Goal: Task Accomplishment & Management: Manage account settings

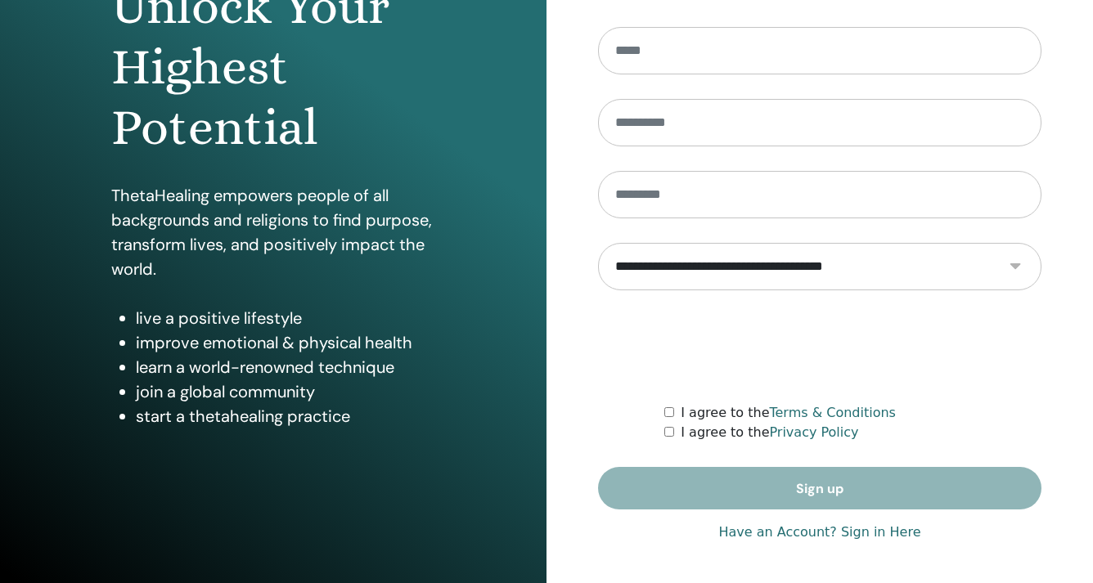
scroll to position [202, 0]
click at [864, 538] on link "Have an Account? Sign in Here" at bounding box center [819, 533] width 202 height 20
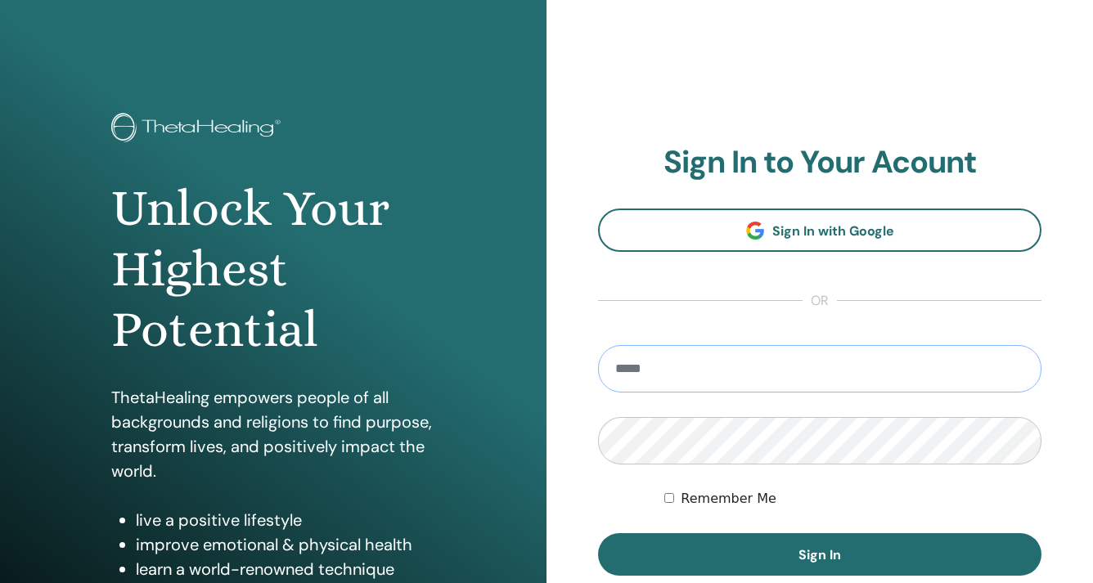
type input "**********"
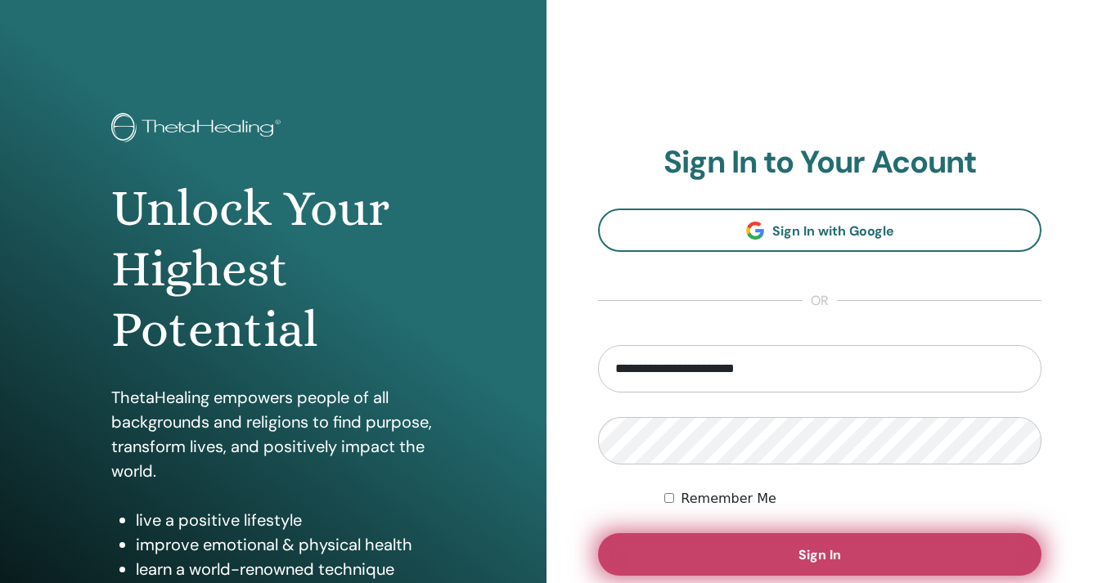
click at [702, 564] on button "Sign In" at bounding box center [820, 555] width 444 height 43
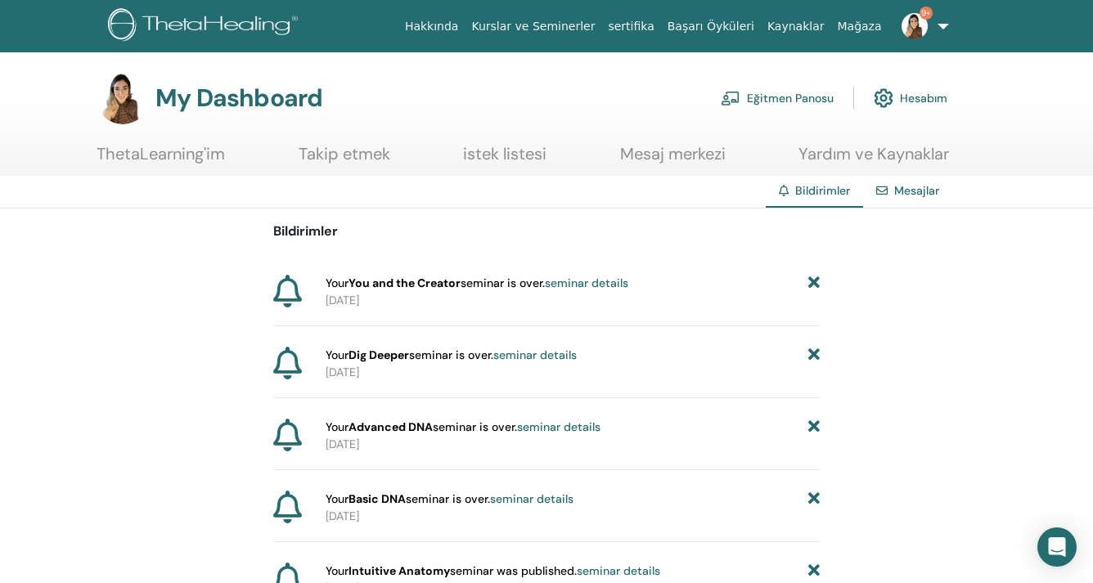
click at [175, 154] on link "ThetaLearning'im" at bounding box center [161, 160] width 128 height 32
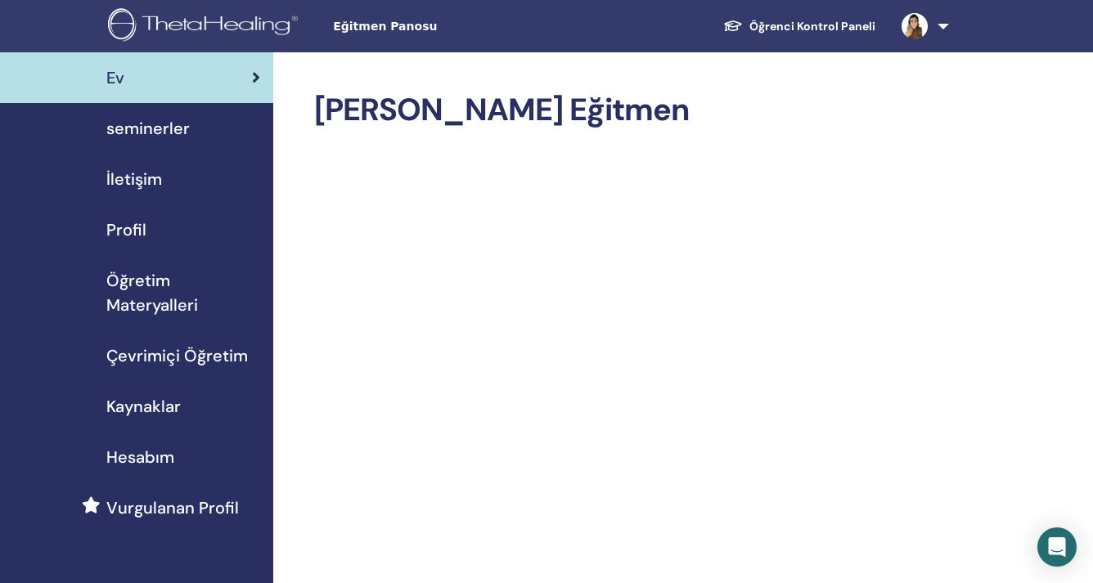
click at [195, 132] on div "seminerler" at bounding box center [136, 128] width 247 height 25
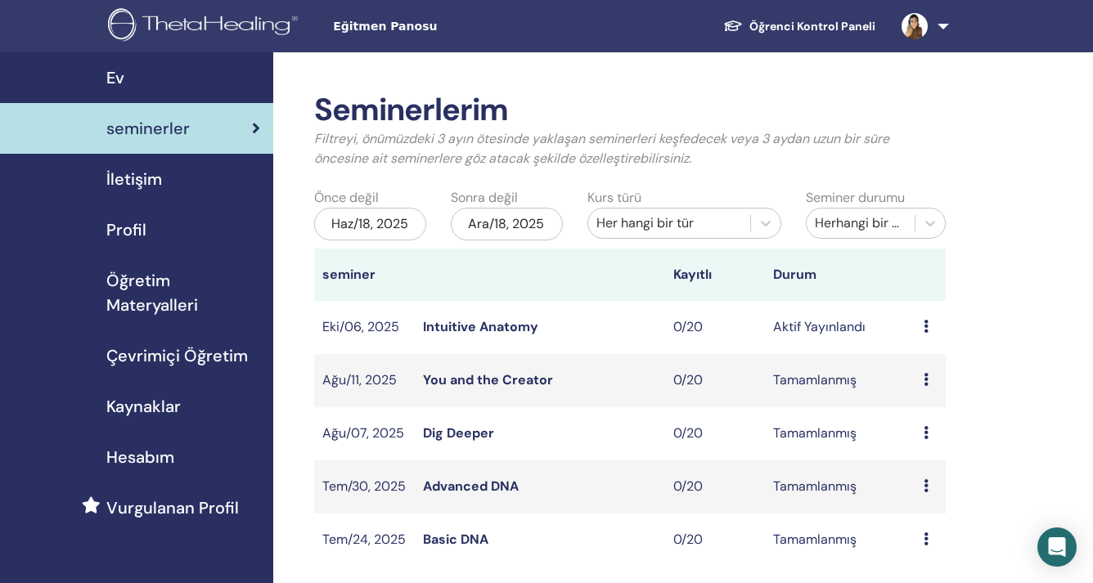
click at [930, 326] on div "Ön izleme Düzenlemek katılımcılar İptal" at bounding box center [931, 328] width 14 height 20
click at [939, 371] on link "Düzenlemek" at bounding box center [938, 363] width 73 height 17
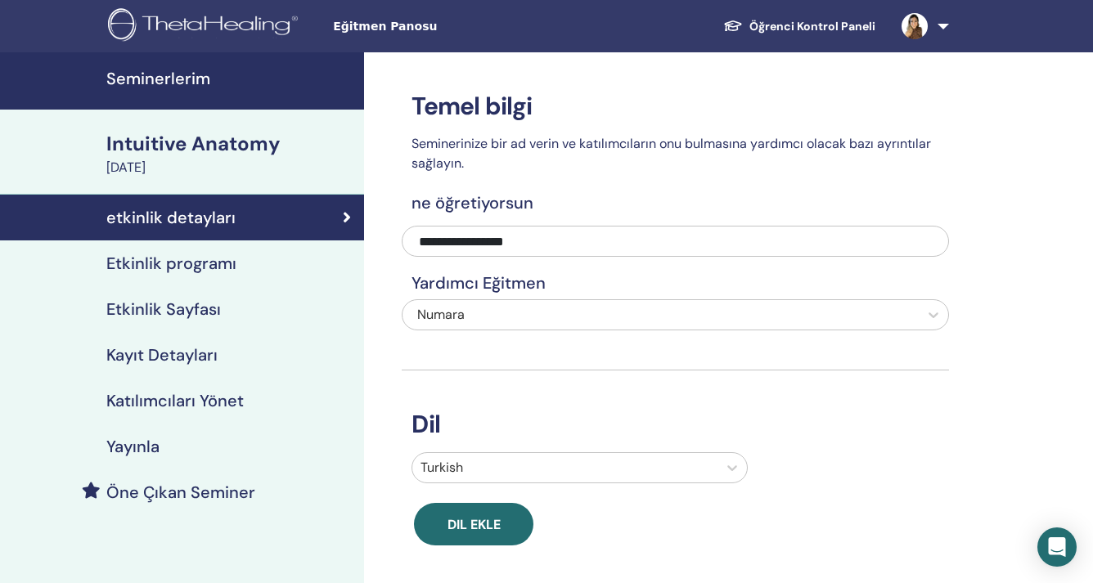
click at [195, 259] on h4 "Etkinlik programı" at bounding box center [171, 264] width 130 height 20
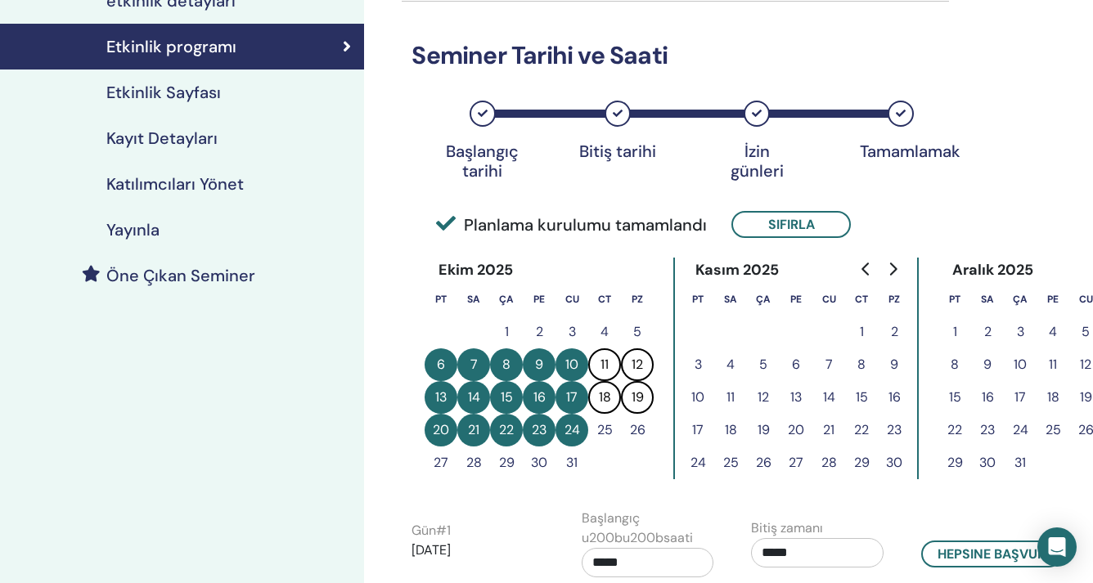
scroll to position [221, 0]
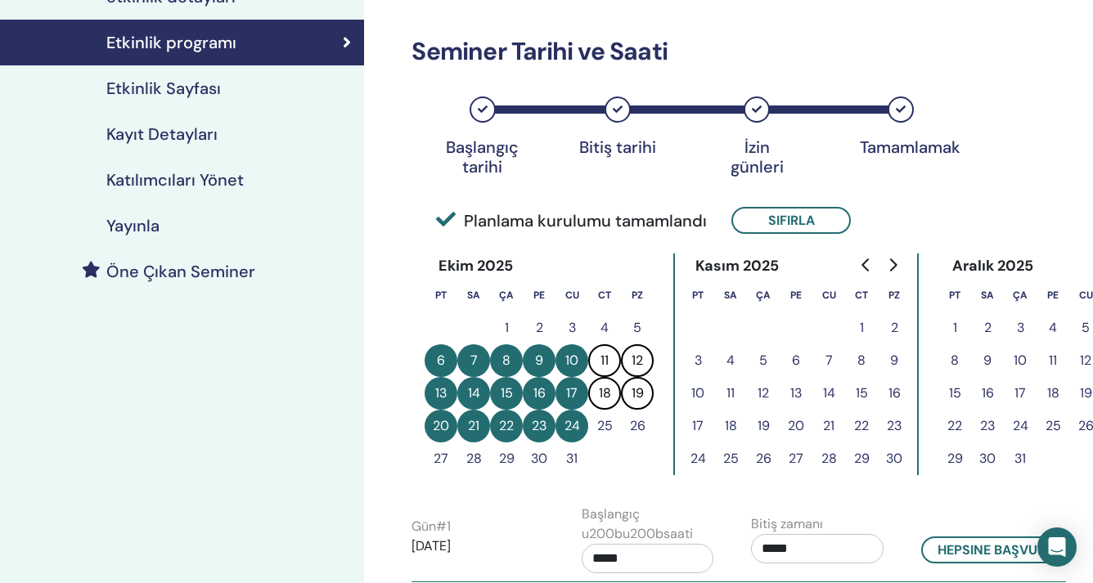
click at [441, 399] on button "13" at bounding box center [441, 393] width 33 height 33
click at [452, 394] on button "13" at bounding box center [441, 393] width 33 height 33
click at [615, 361] on button "11" at bounding box center [604, 361] width 33 height 33
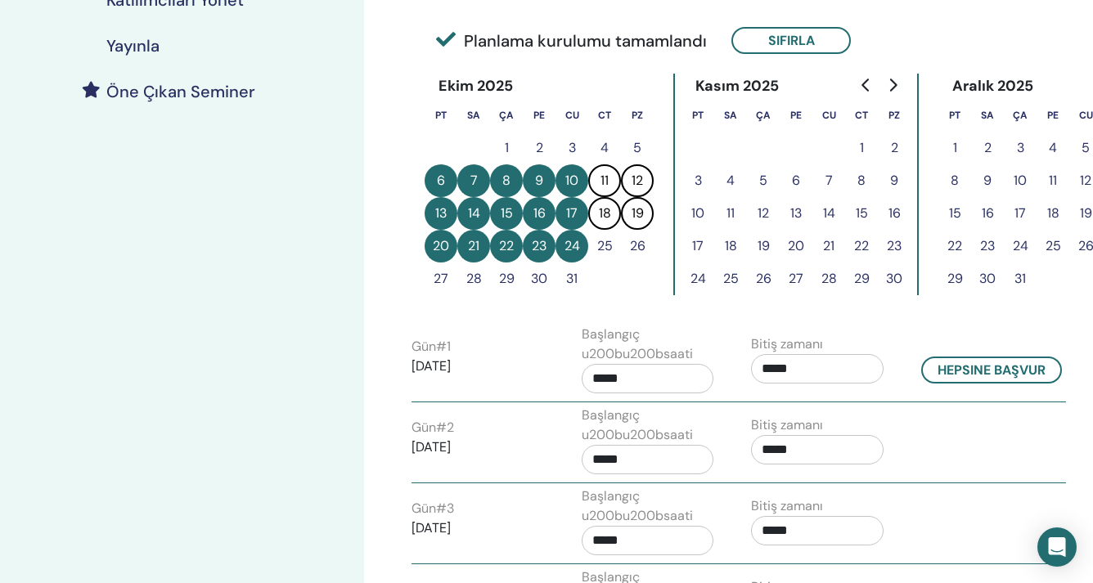
scroll to position [376, 0]
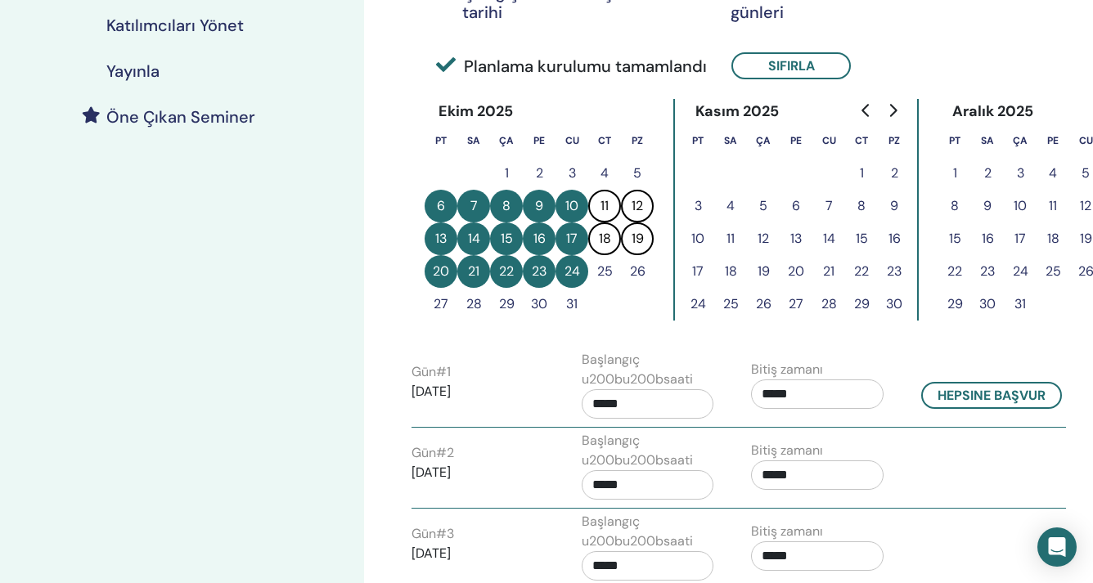
click at [436, 377] on label "Gün # 1" at bounding box center [431, 373] width 39 height 20
click at [608, 200] on button "11" at bounding box center [604, 206] width 33 height 33
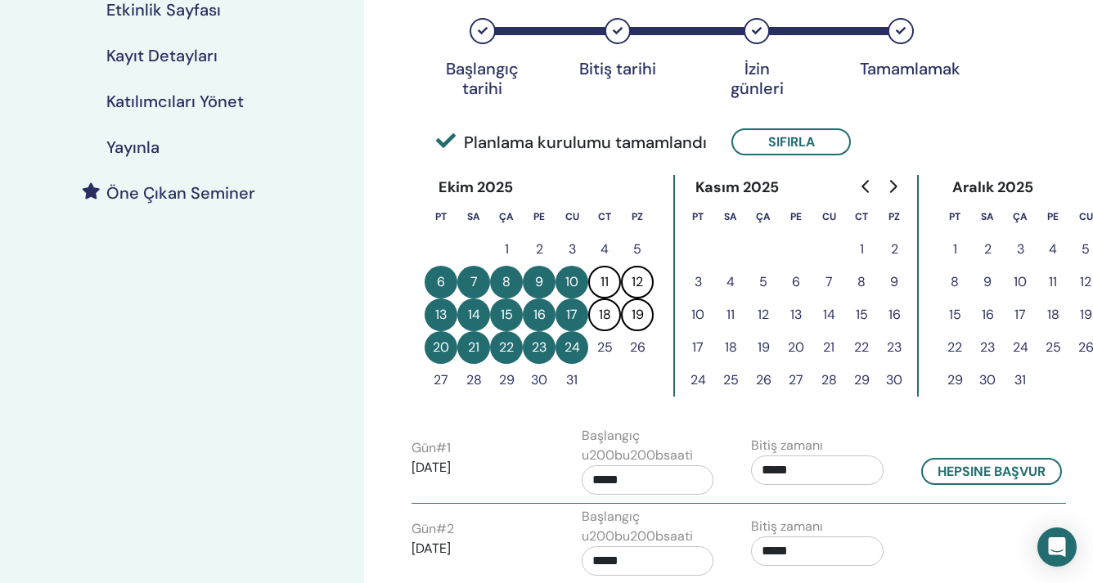
scroll to position [273, 0]
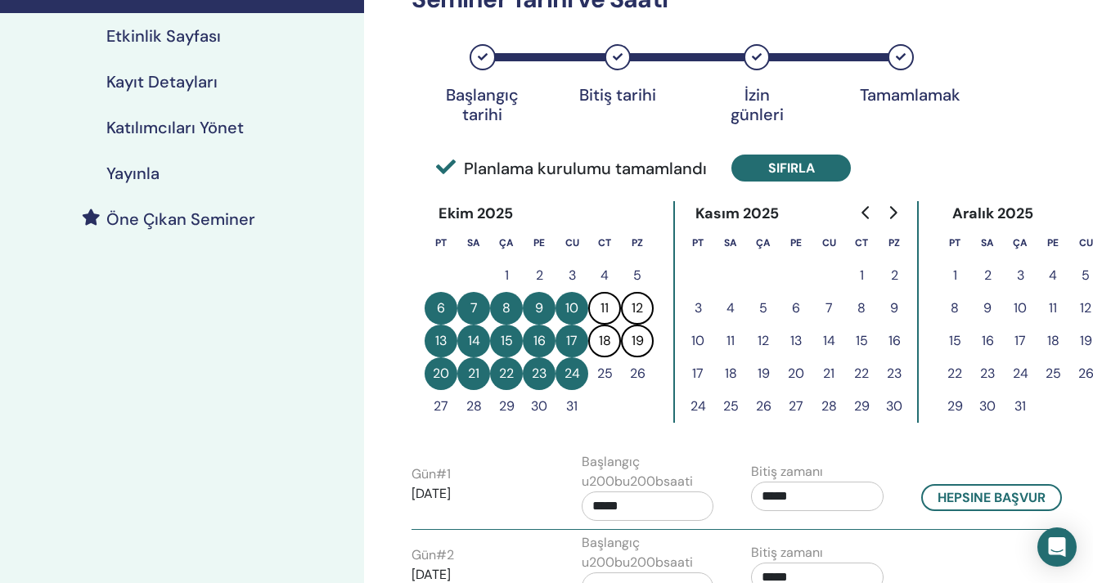
click at [755, 167] on button "Sıfırla" at bounding box center [791, 168] width 119 height 27
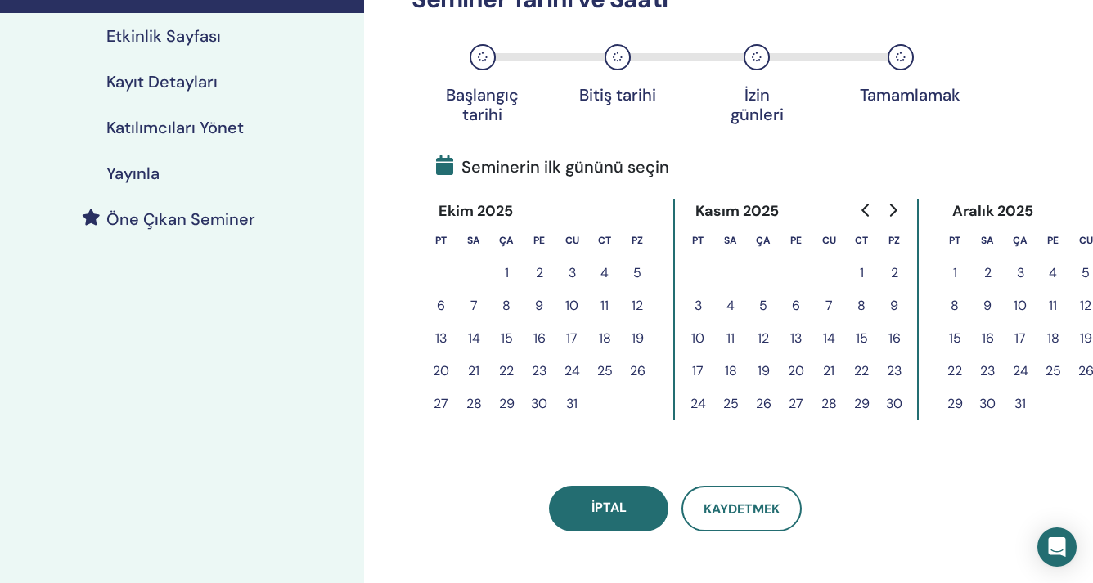
click at [437, 336] on button "13" at bounding box center [441, 338] width 33 height 33
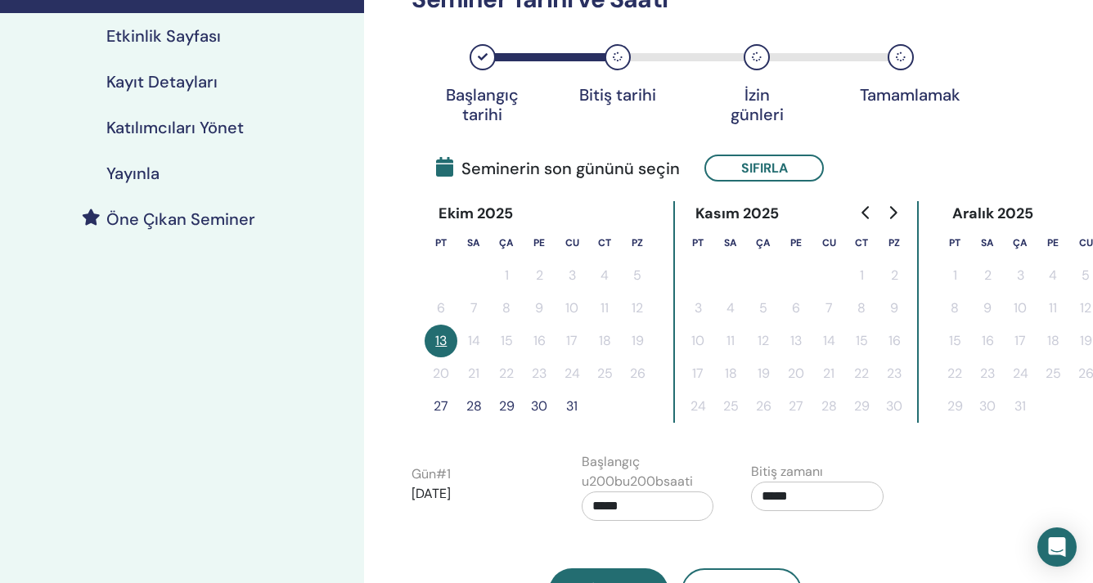
click at [570, 403] on button "31" at bounding box center [572, 406] width 33 height 33
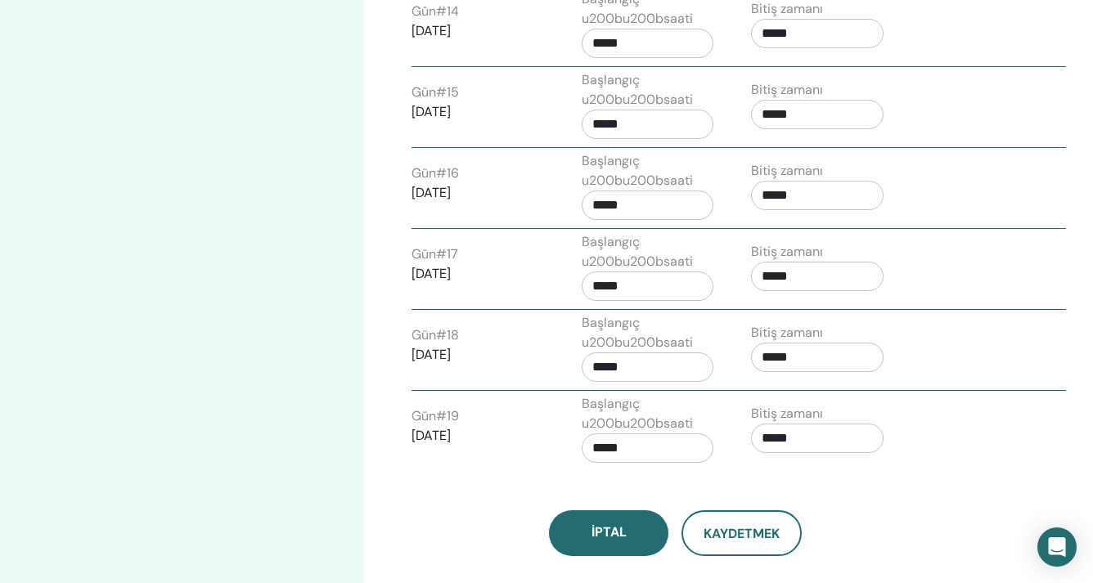
scroll to position [1781, 0]
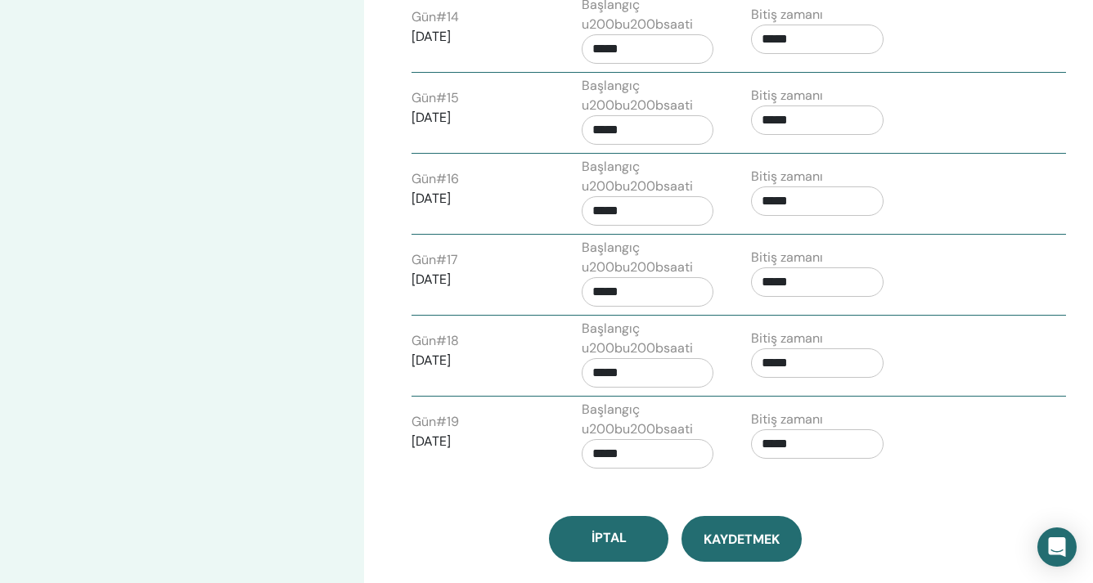
click at [757, 543] on span "Kaydetmek" at bounding box center [742, 539] width 76 height 17
click at [763, 517] on button "Kaydetmek" at bounding box center [742, 539] width 120 height 46
click at [763, 526] on button "Kaydetmek" at bounding box center [742, 539] width 120 height 46
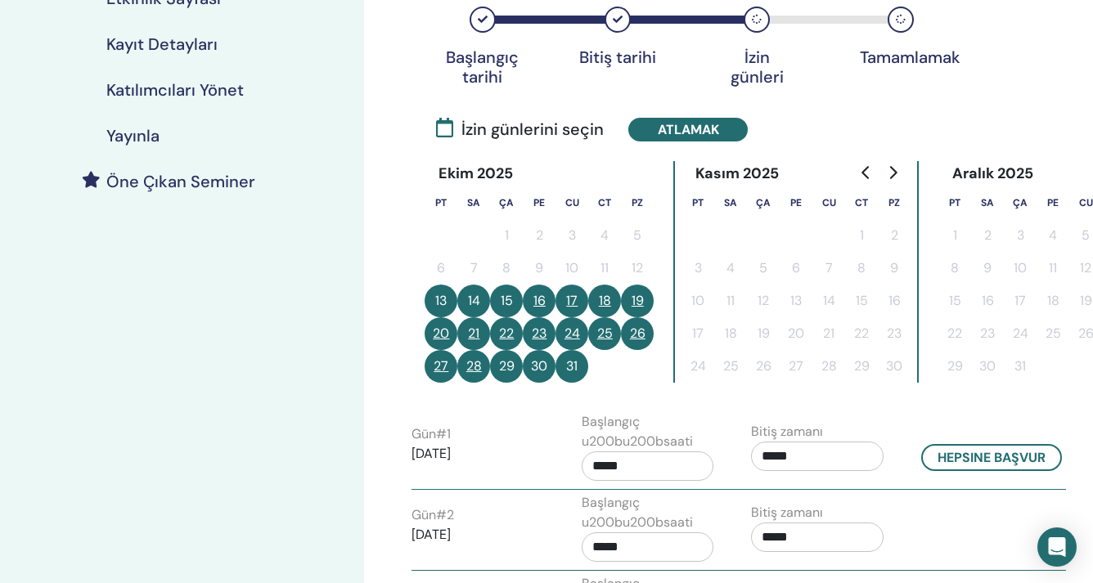
scroll to position [309, 0]
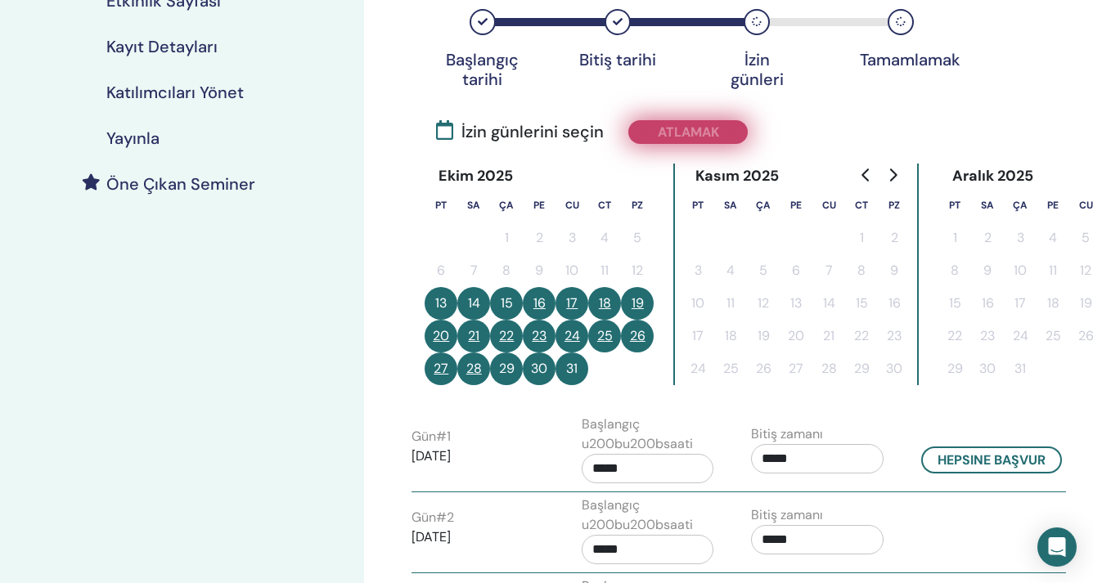
click at [694, 130] on button "Atlamak" at bounding box center [687, 132] width 119 height 24
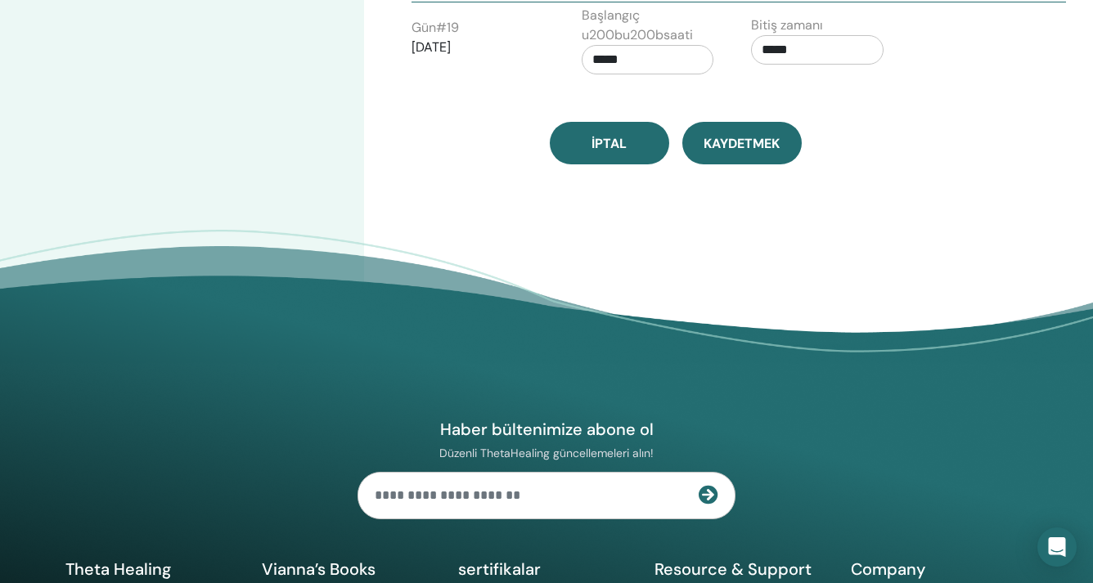
scroll to position [2154, 0]
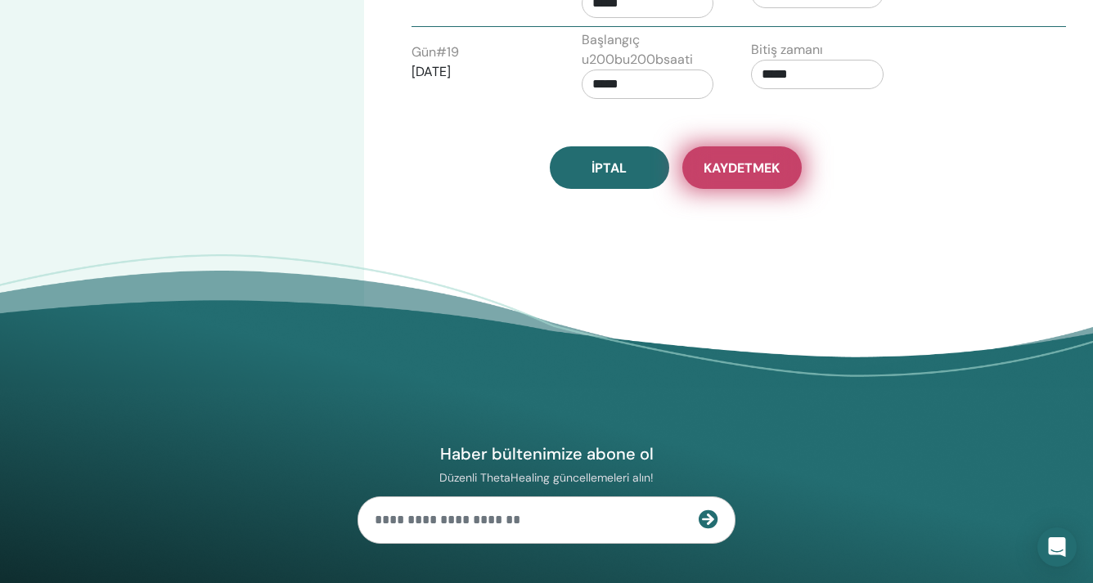
click at [764, 188] on button "Kaydetmek" at bounding box center [741, 167] width 119 height 43
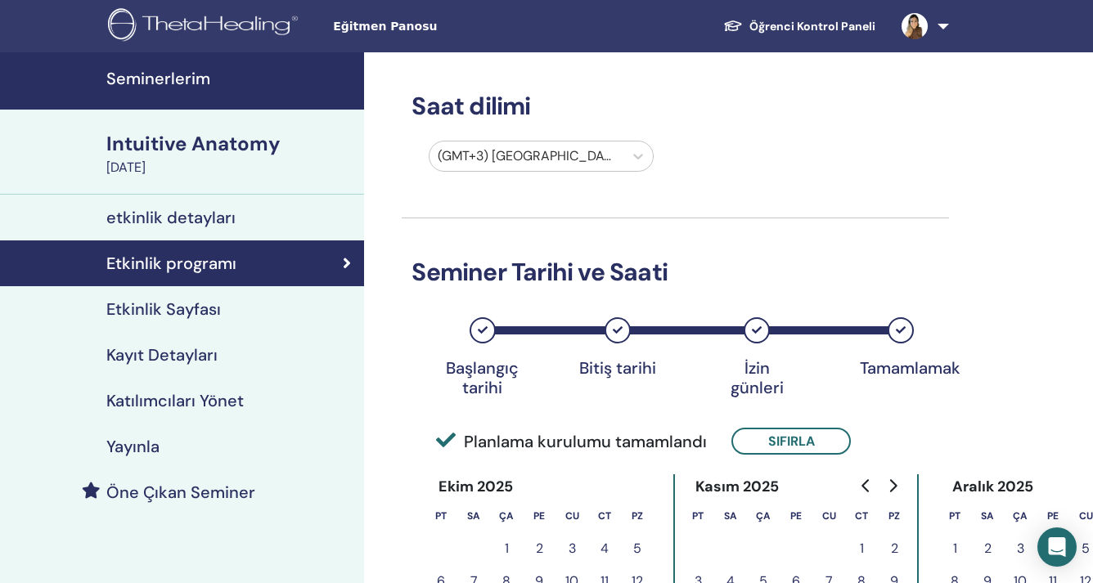
click at [257, 430] on link "Yayınla" at bounding box center [182, 447] width 364 height 46
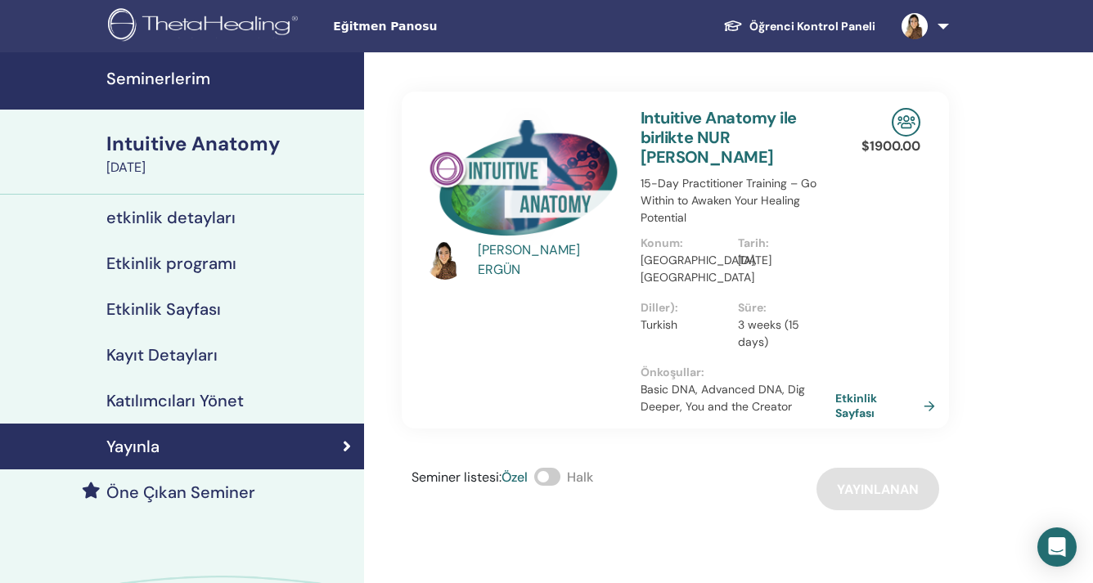
click at [888, 468] on div "Seminer listesi : Özel Halk Yayınlanan" at bounding box center [675, 489] width 547 height 43
click at [864, 400] on link "Etkinlik Sayfası" at bounding box center [891, 405] width 106 height 29
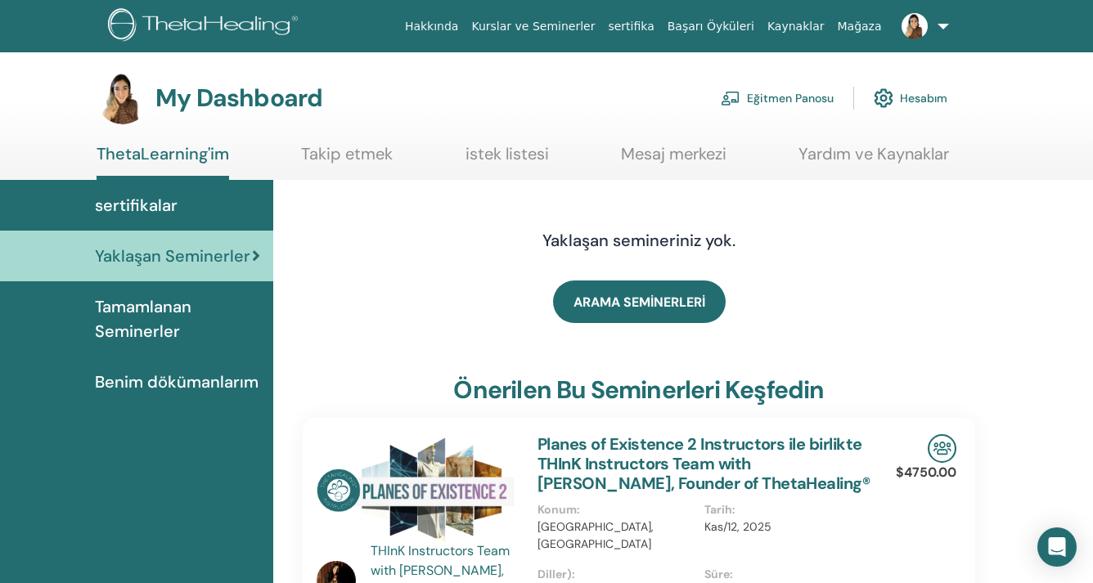
click at [153, 203] on span "sertifikalar" at bounding box center [136, 205] width 83 height 25
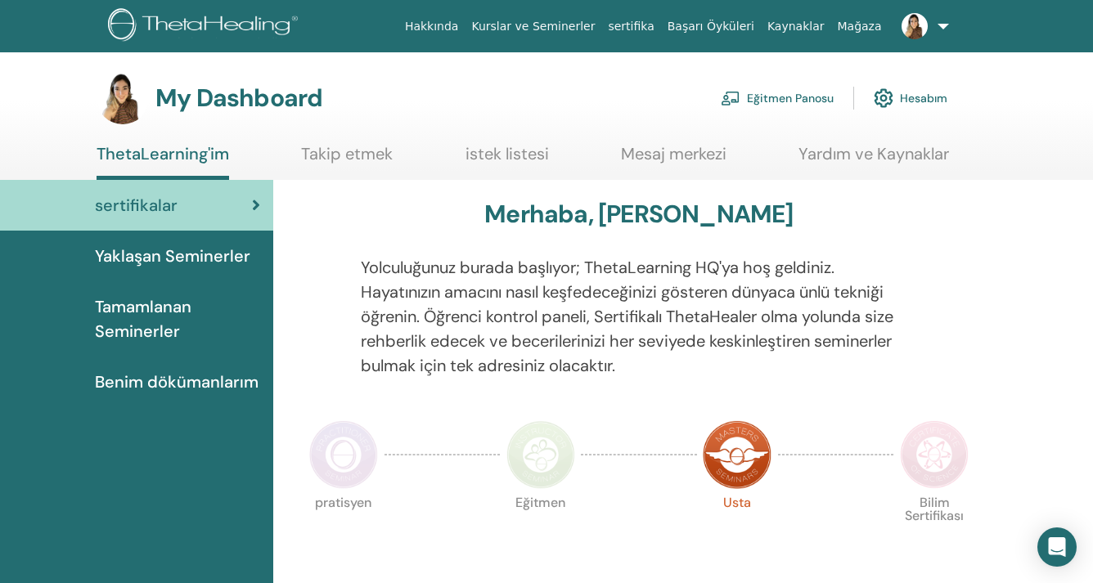
click at [812, 96] on link "Eğitmen Panosu" at bounding box center [777, 98] width 113 height 36
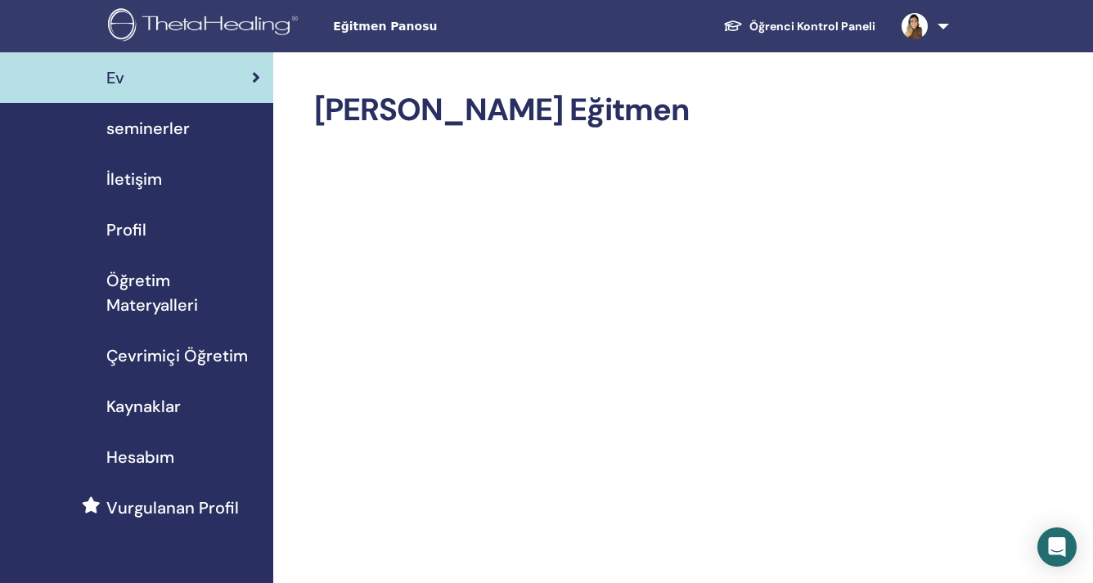
click at [192, 132] on div "seminerler" at bounding box center [136, 128] width 247 height 25
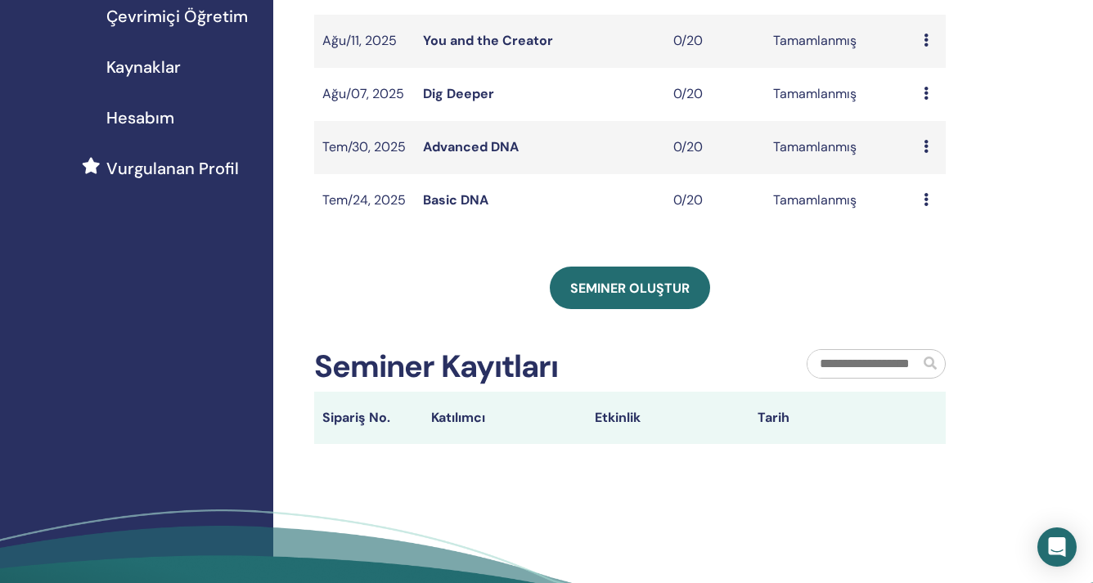
scroll to position [341, 0]
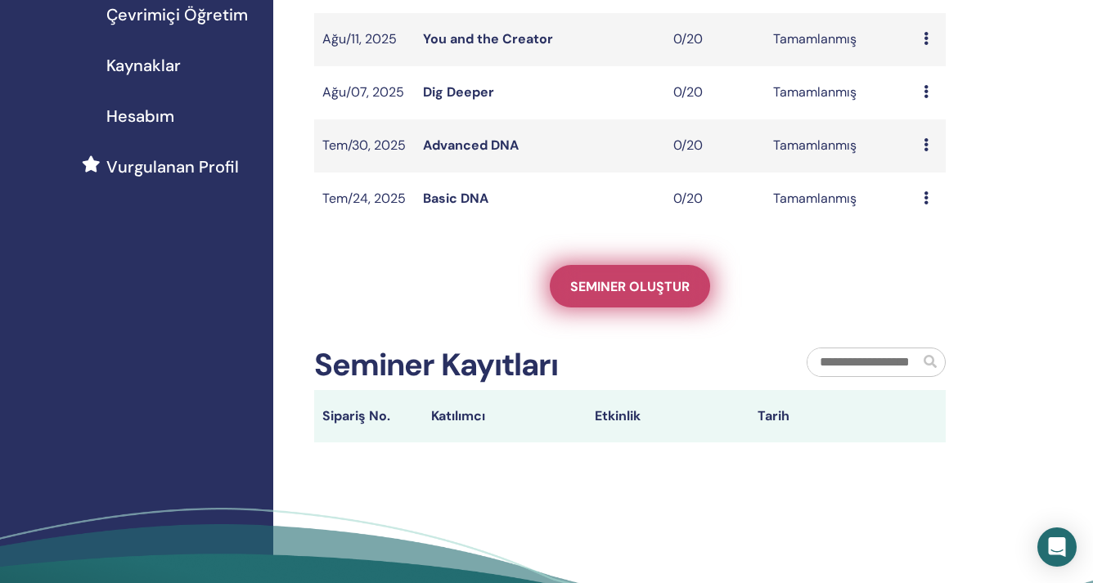
click at [637, 292] on span "Seminer oluştur" at bounding box center [629, 286] width 119 height 17
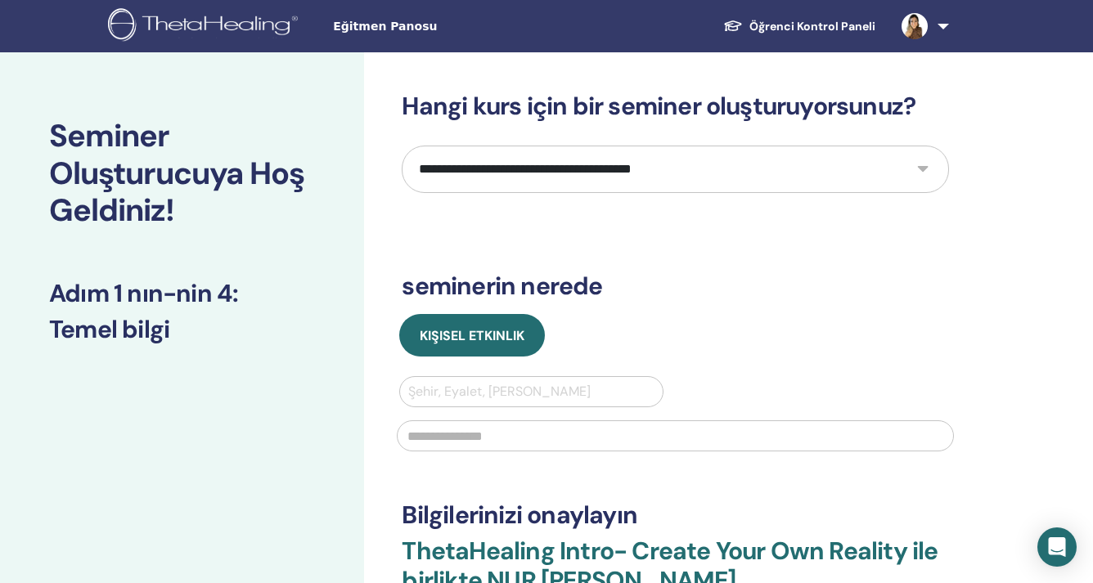
scroll to position [28, 0]
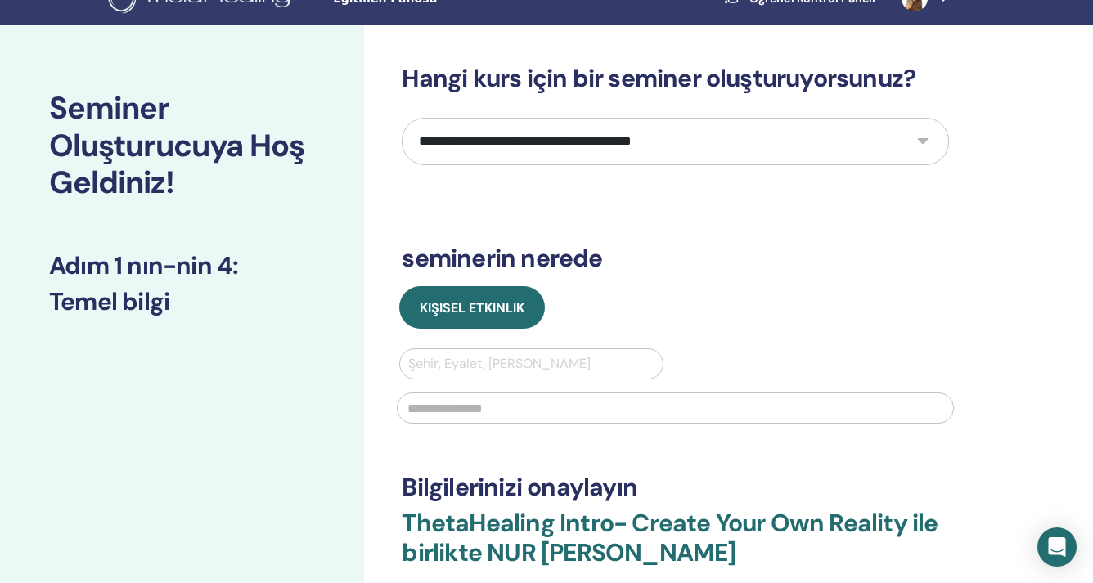
select select "*"
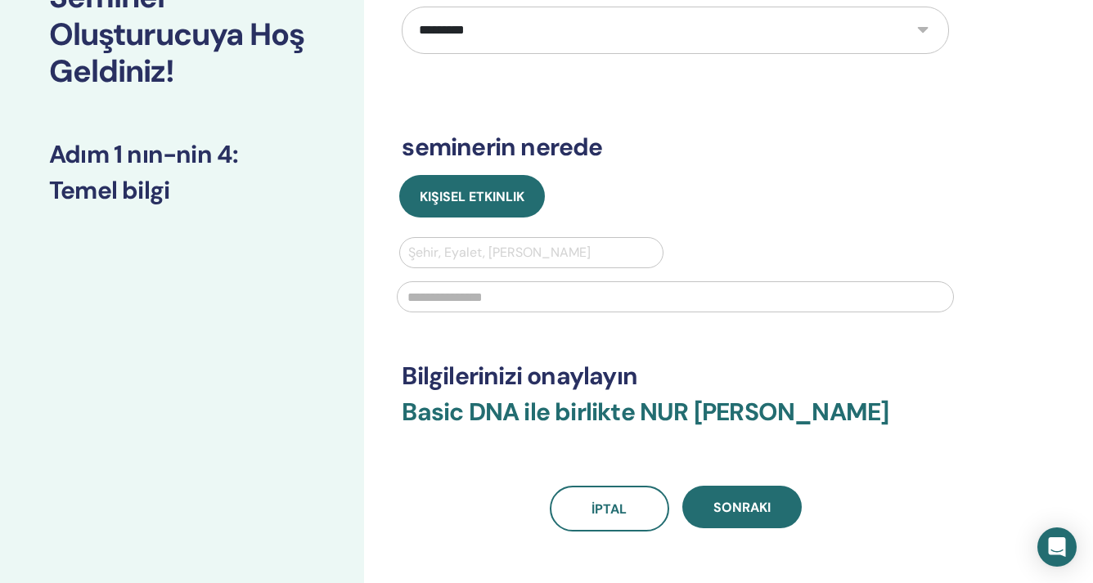
scroll to position [159, 0]
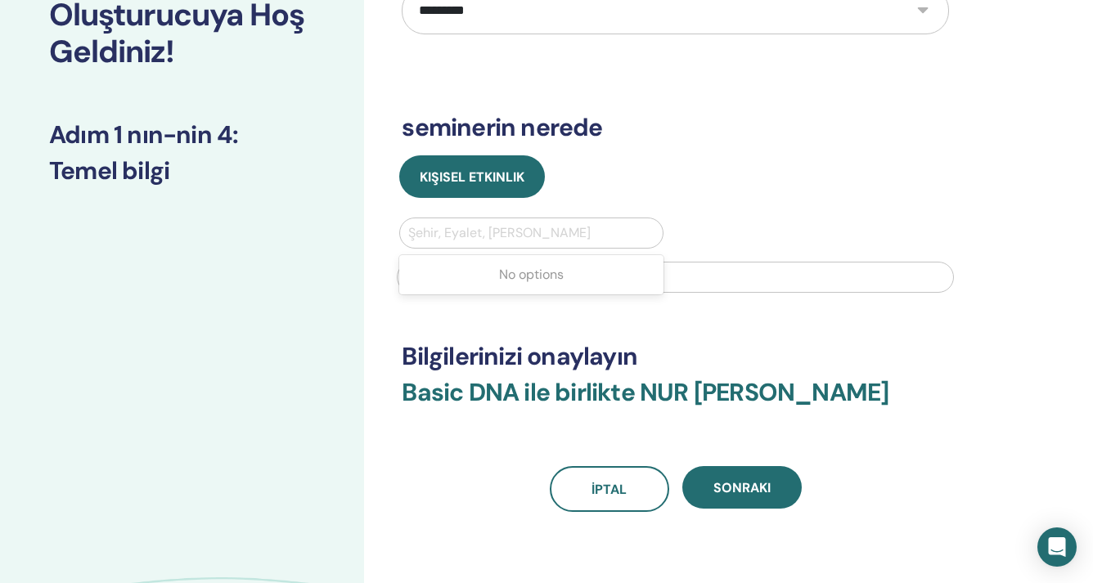
drag, startPoint x: 494, startPoint y: 230, endPoint x: 510, endPoint y: 264, distance: 37.7
click at [494, 230] on div "Şehir, Eyalet, [PERSON_NAME]" at bounding box center [530, 233] width 245 height 20
click at [671, 343] on h3 "Bilgilerinizi onaylayın" at bounding box center [675, 356] width 547 height 29
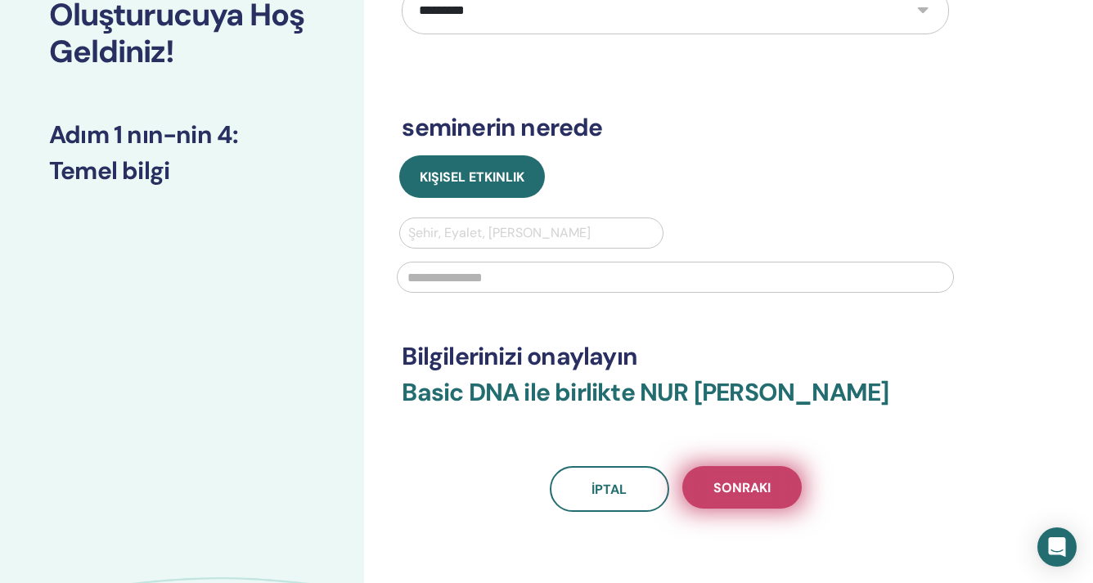
click at [727, 498] on button "Sonraki" at bounding box center [741, 487] width 119 height 43
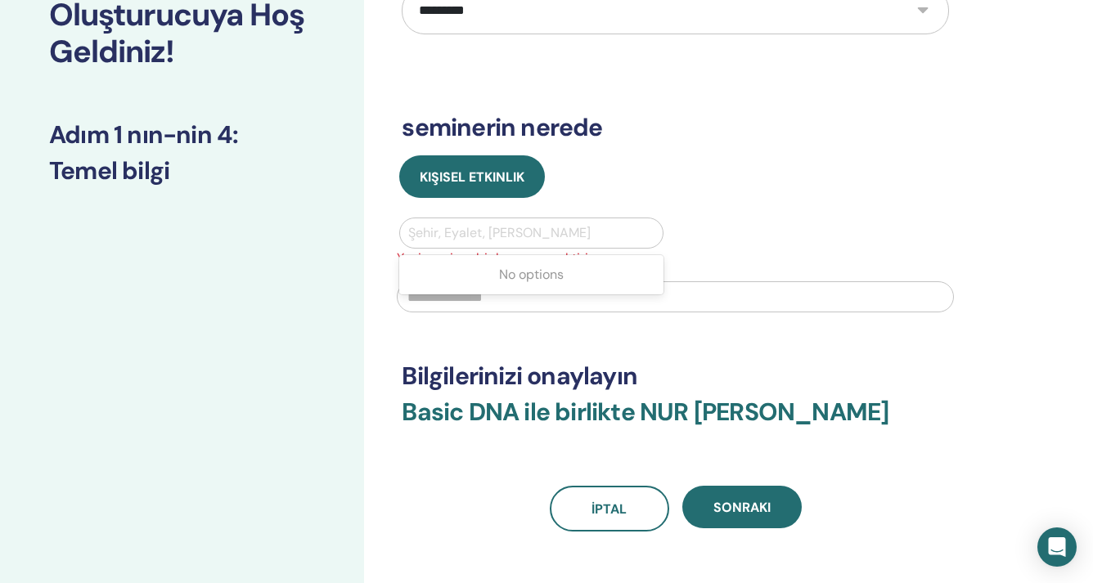
click at [534, 221] on div "Şehir, Eyalet, Ülke girin" at bounding box center [531, 232] width 262 height 29
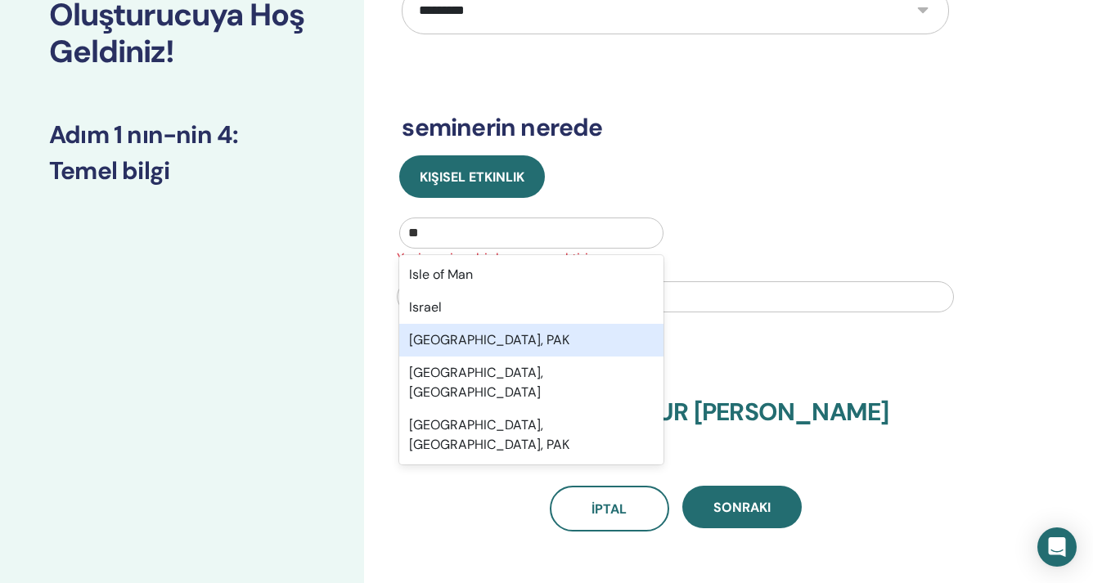
type input "***"
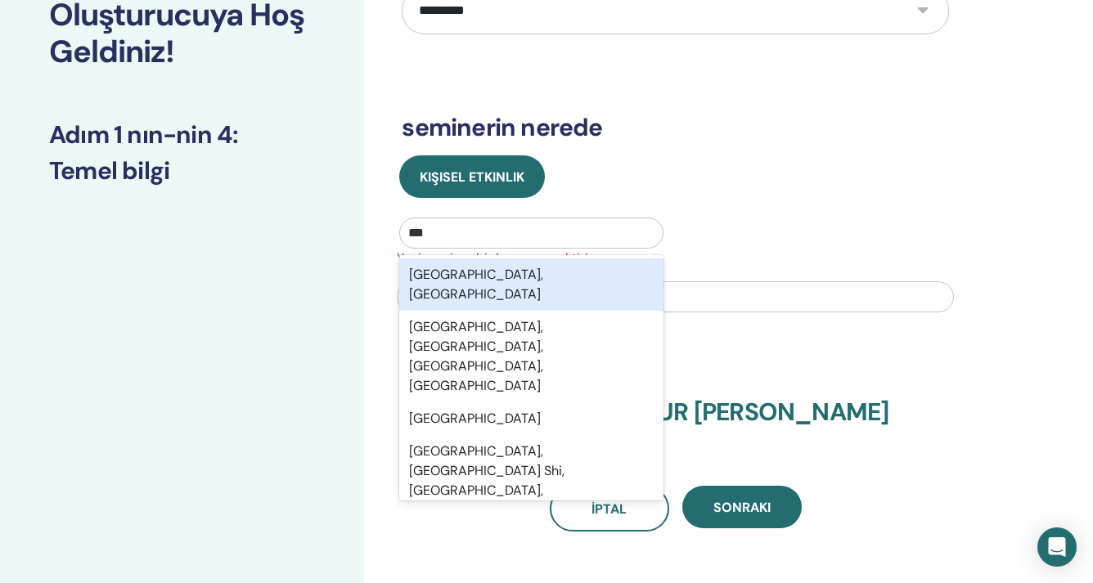
click at [498, 282] on div "Istanbul, TUR" at bounding box center [530, 285] width 263 height 52
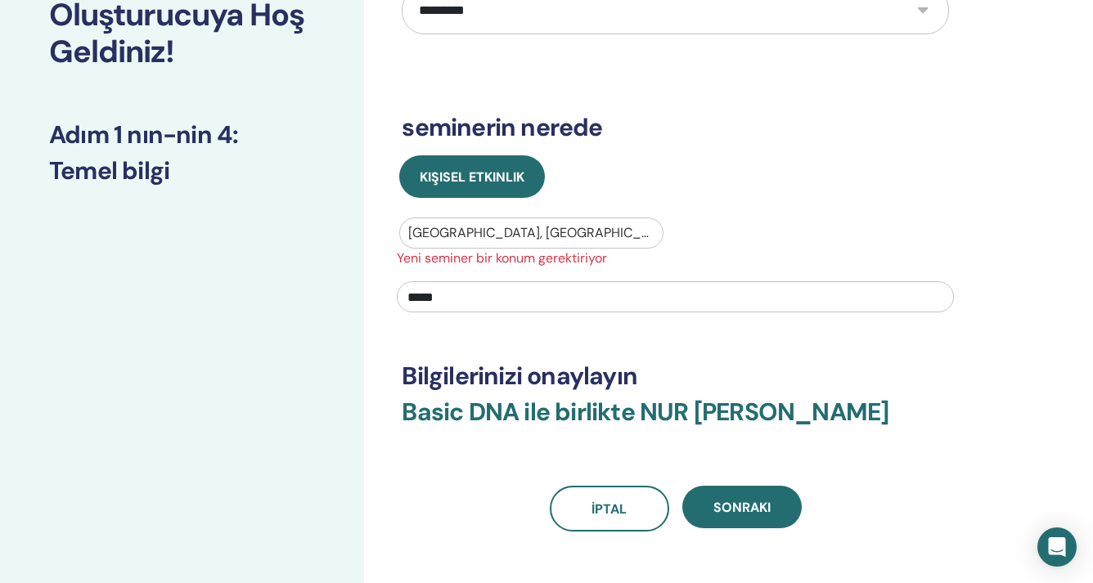
type input "******"
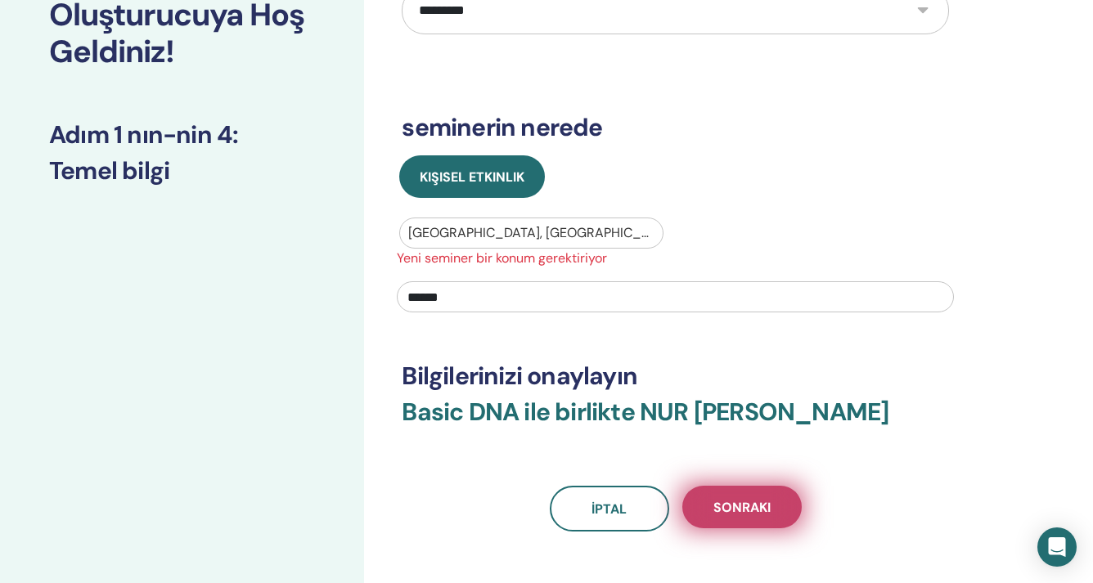
click at [783, 516] on button "Sonraki" at bounding box center [741, 507] width 119 height 43
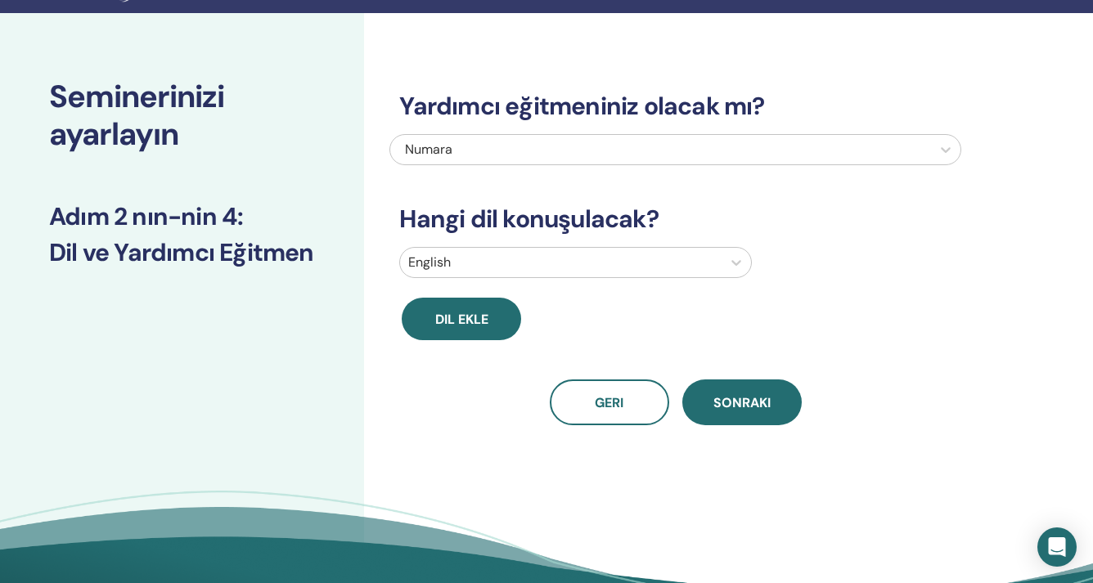
scroll to position [16, 0]
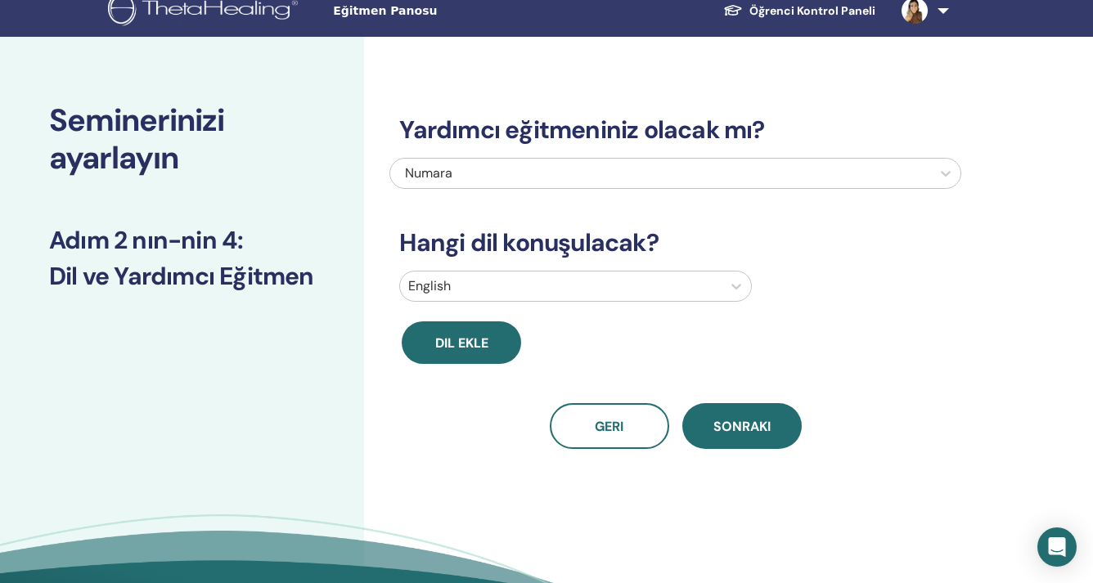
click at [634, 302] on div "English" at bounding box center [676, 290] width 572 height 38
click at [634, 284] on div at bounding box center [560, 286] width 305 height 23
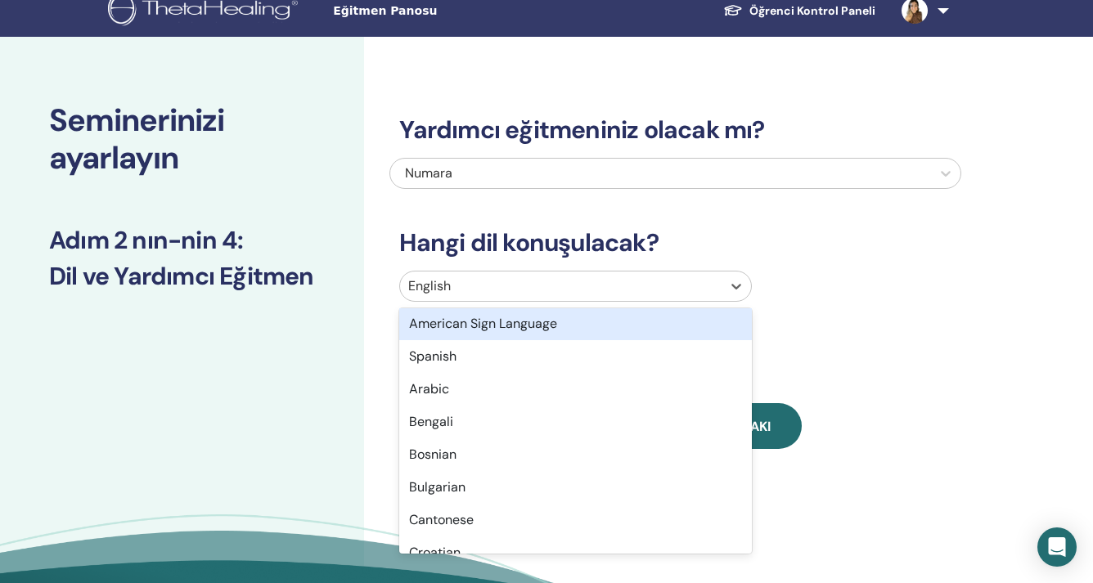
scroll to position [218, 0]
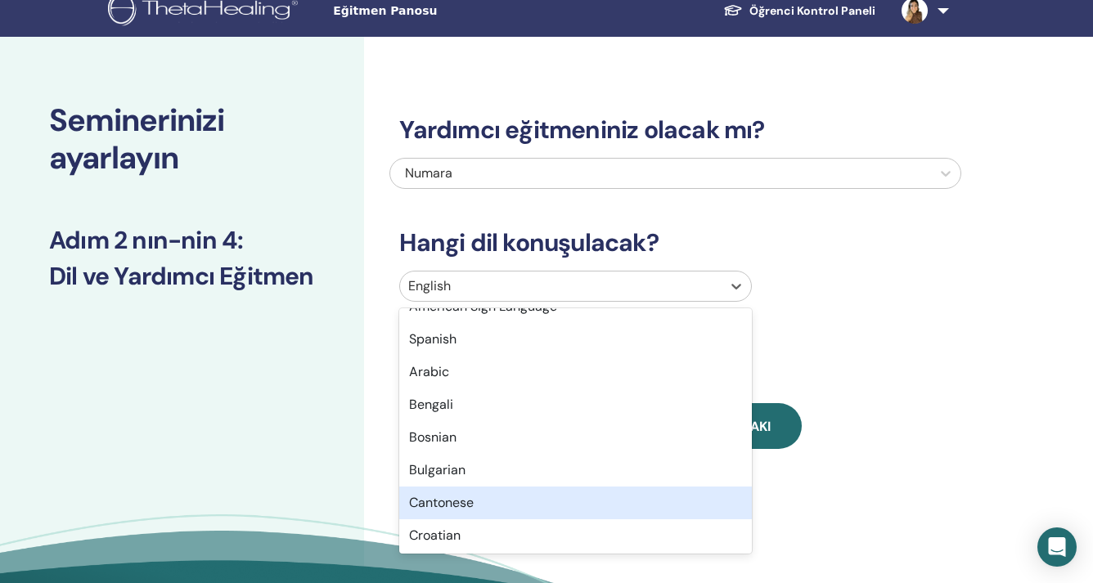
type input "*"
click at [490, 507] on div "Turkish" at bounding box center [575, 503] width 353 height 33
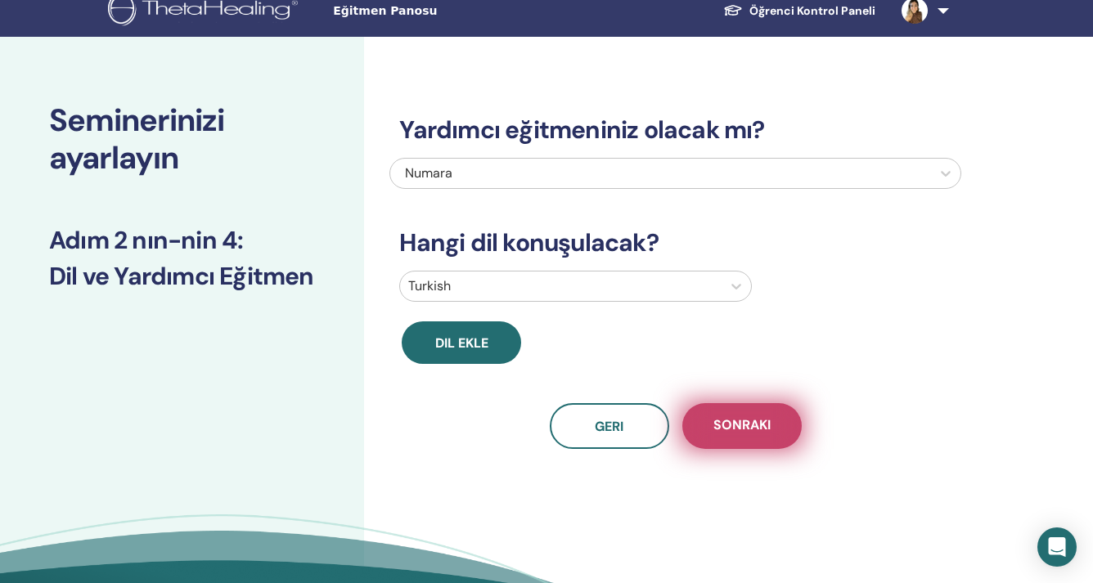
click at [760, 448] on button "Sonraki" at bounding box center [741, 426] width 119 height 46
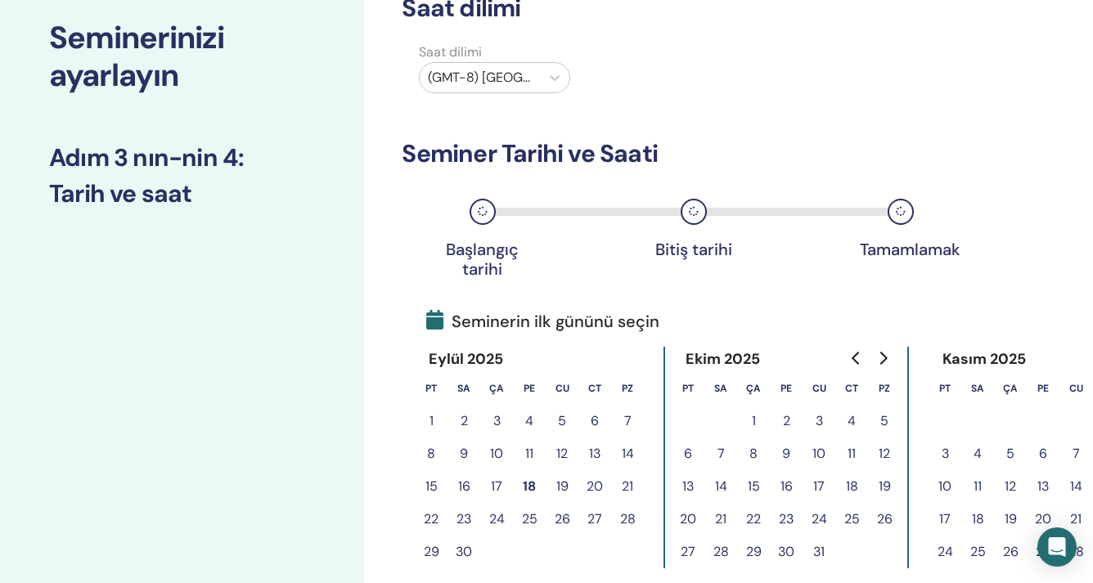
scroll to position [142, 0]
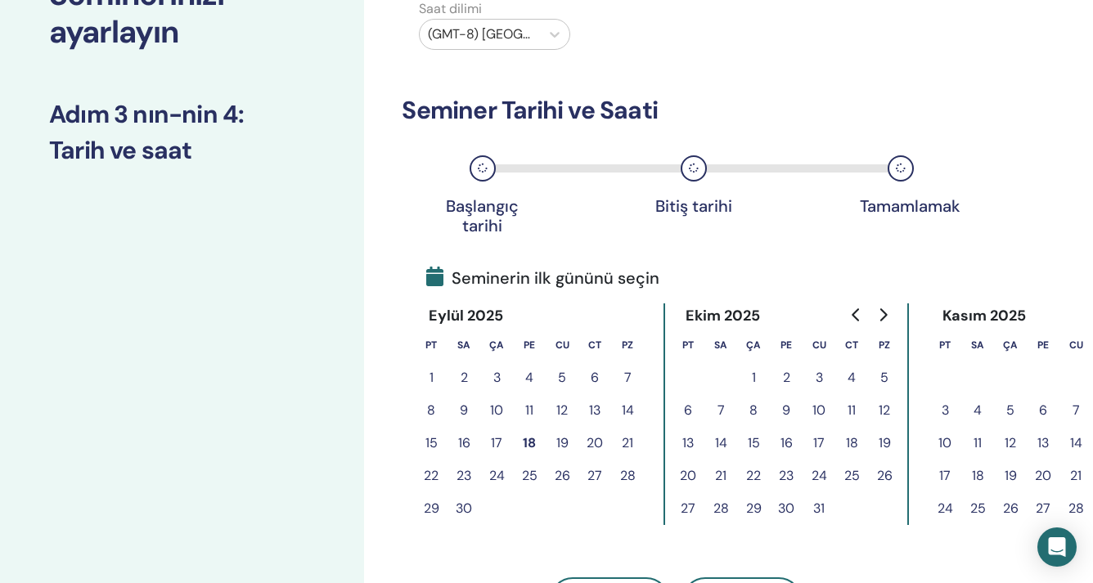
click at [570, 483] on button "26" at bounding box center [562, 476] width 33 height 33
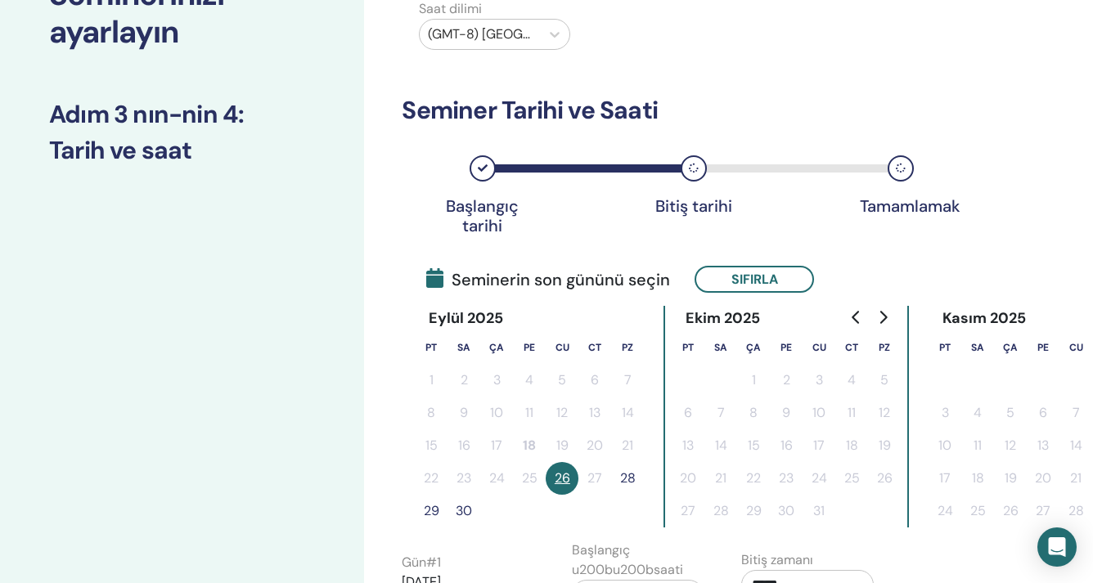
click at [631, 480] on button "28" at bounding box center [627, 478] width 33 height 33
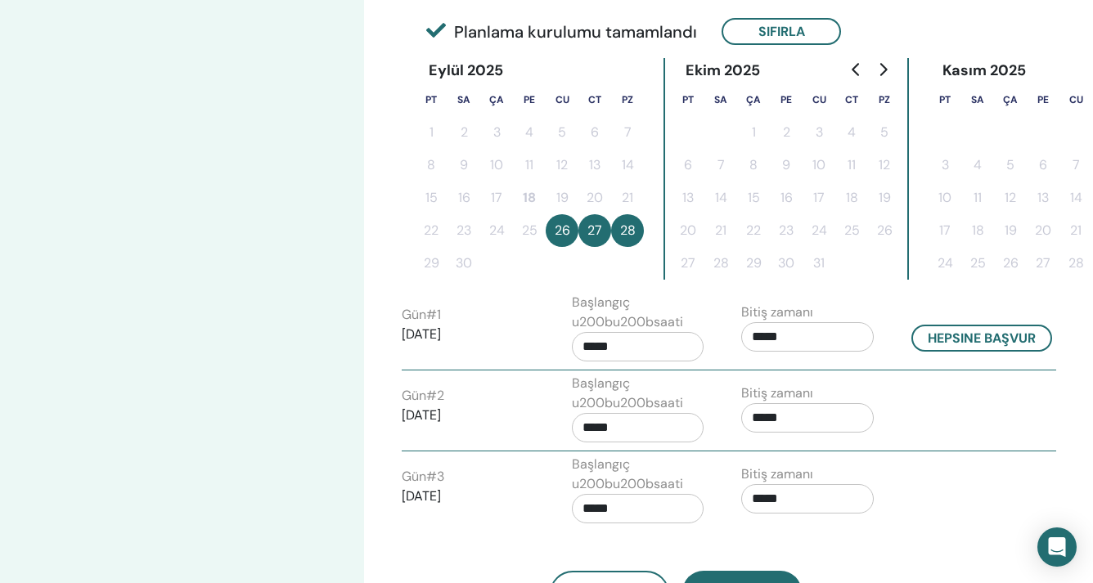
scroll to position [394, 0]
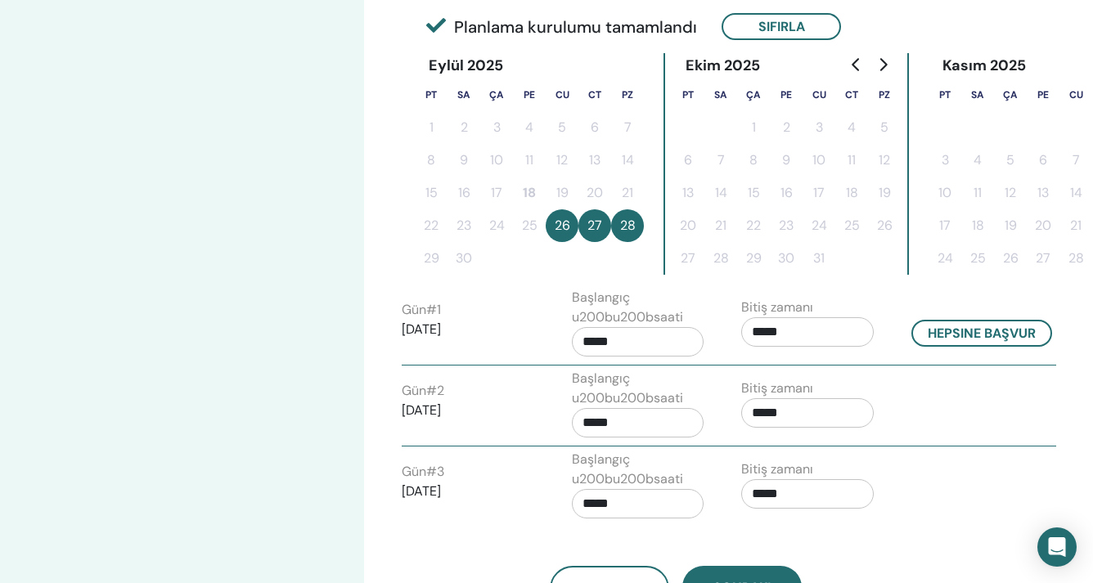
click at [648, 362] on div "Başlangıç u200bu200bsaati *****" at bounding box center [638, 326] width 133 height 77
click at [648, 344] on input "*****" at bounding box center [638, 341] width 133 height 29
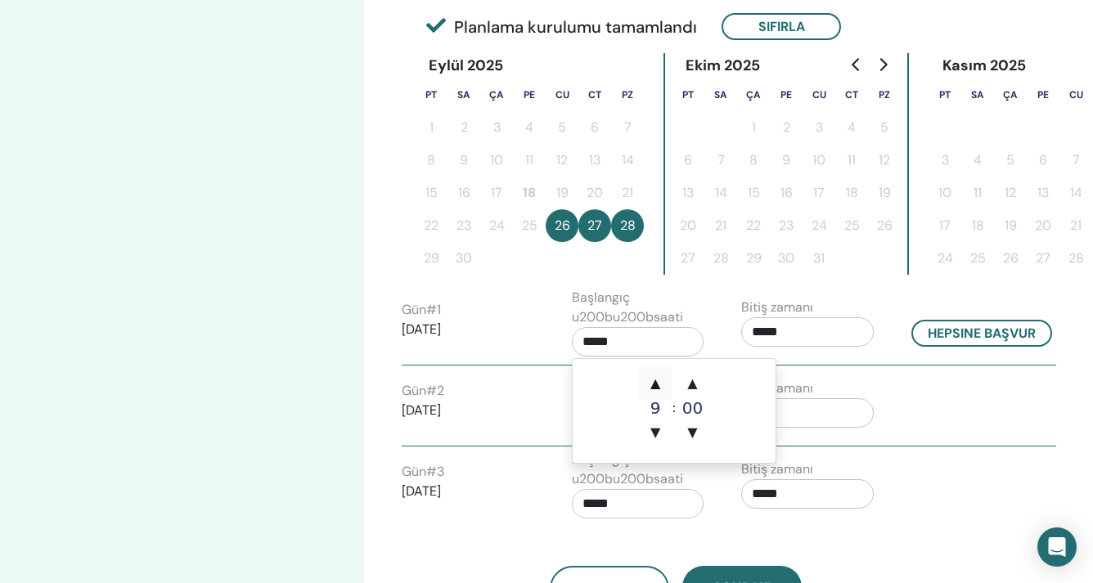
click at [652, 369] on span "▲" at bounding box center [655, 383] width 33 height 33
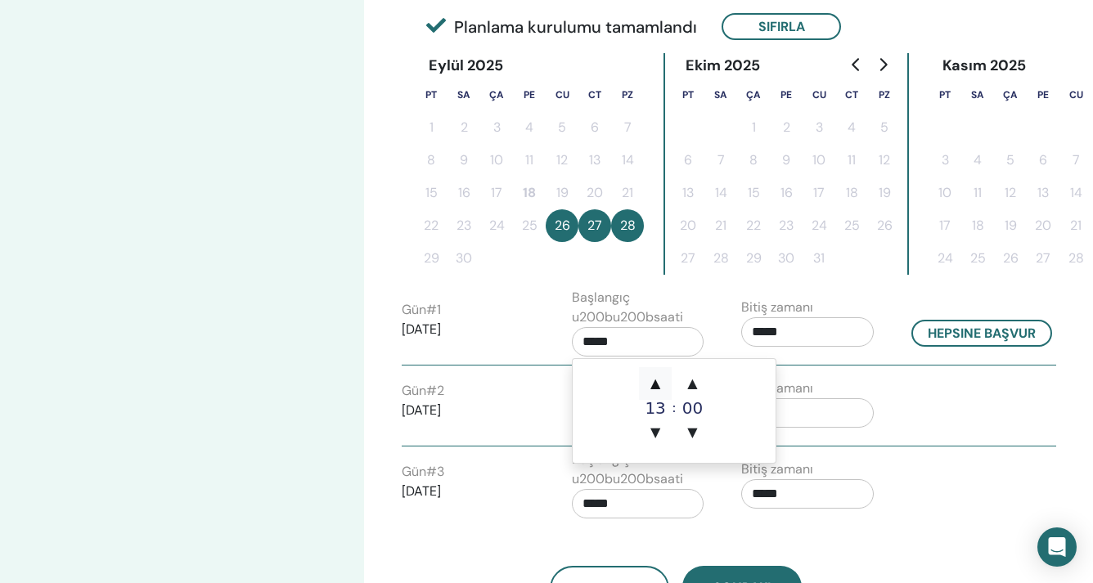
type input "*****"
click at [652, 369] on span "▲" at bounding box center [655, 383] width 33 height 33
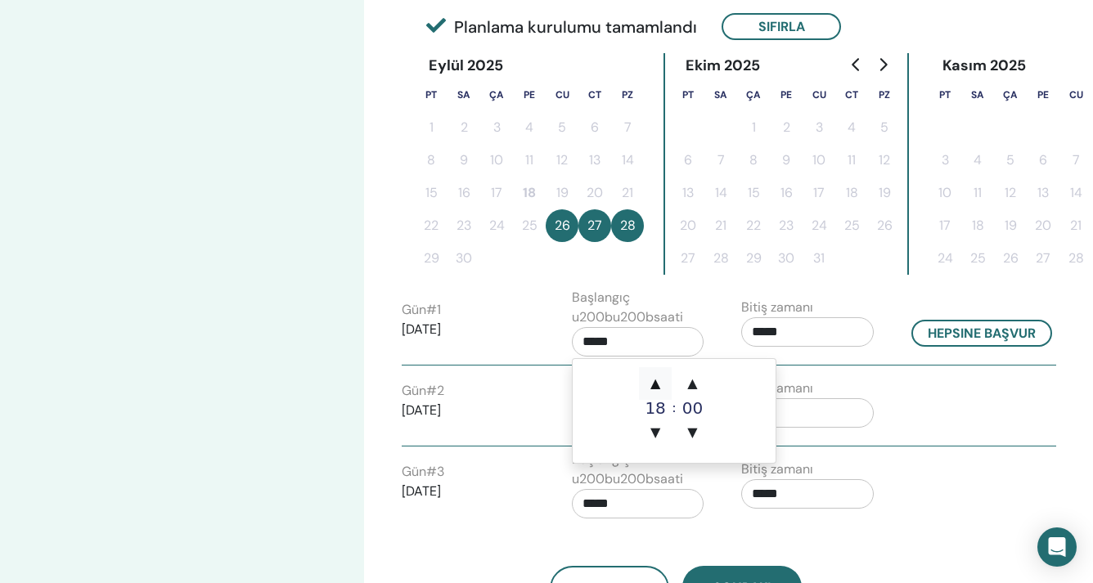
click at [652, 369] on span "▲" at bounding box center [655, 383] width 33 height 33
click at [662, 431] on span "▼" at bounding box center [655, 433] width 33 height 33
click at [467, 396] on div "Gün # 2 2025/09/27" at bounding box center [468, 407] width 133 height 52
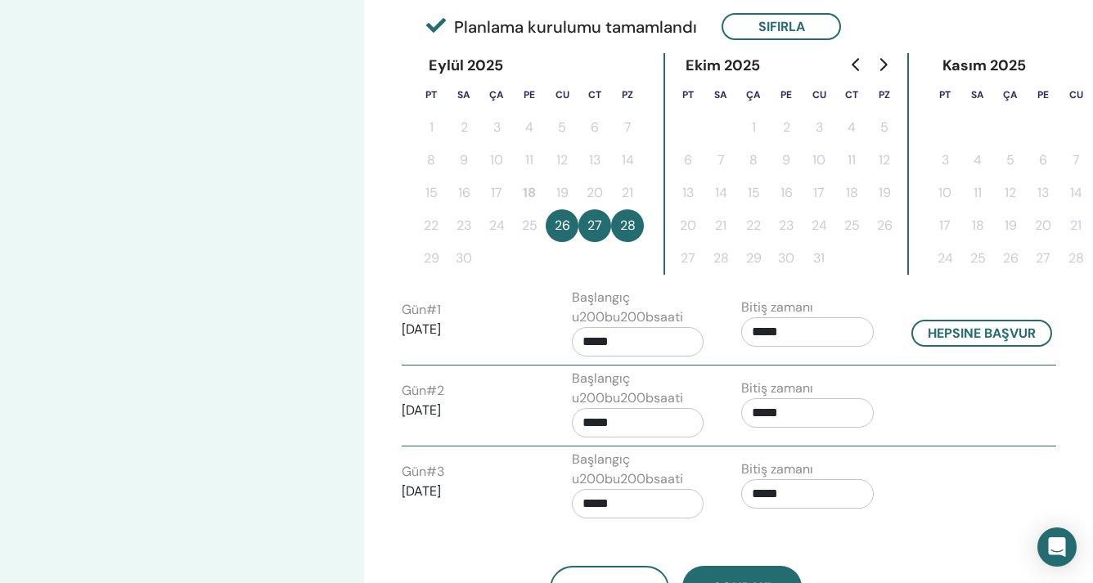
click at [599, 341] on input "*****" at bounding box center [638, 341] width 133 height 29
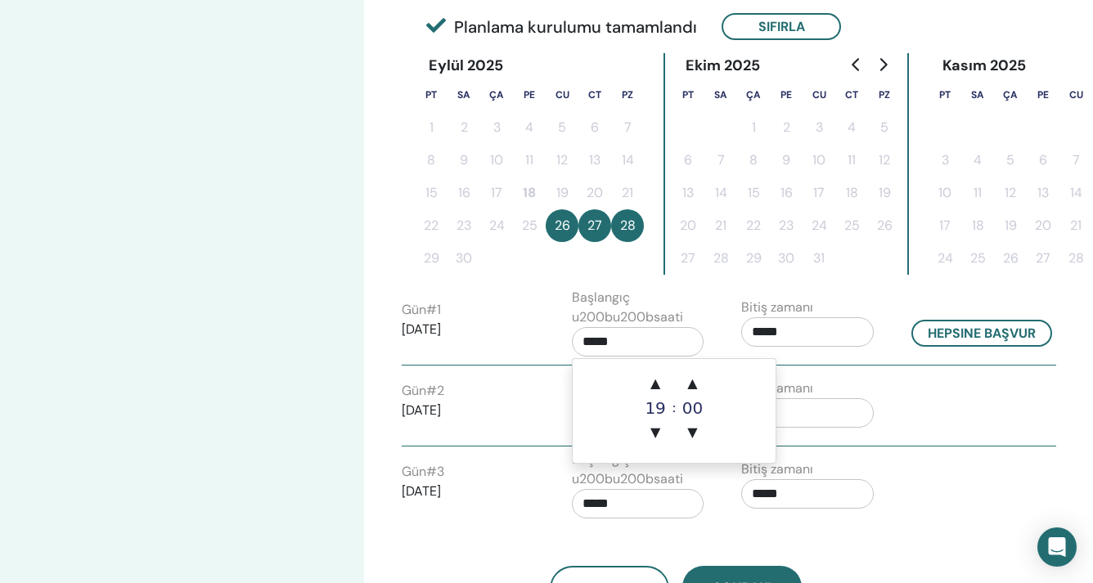
click at [660, 408] on div "19" at bounding box center [655, 408] width 33 height 16
click at [775, 343] on input "*****" at bounding box center [807, 332] width 133 height 29
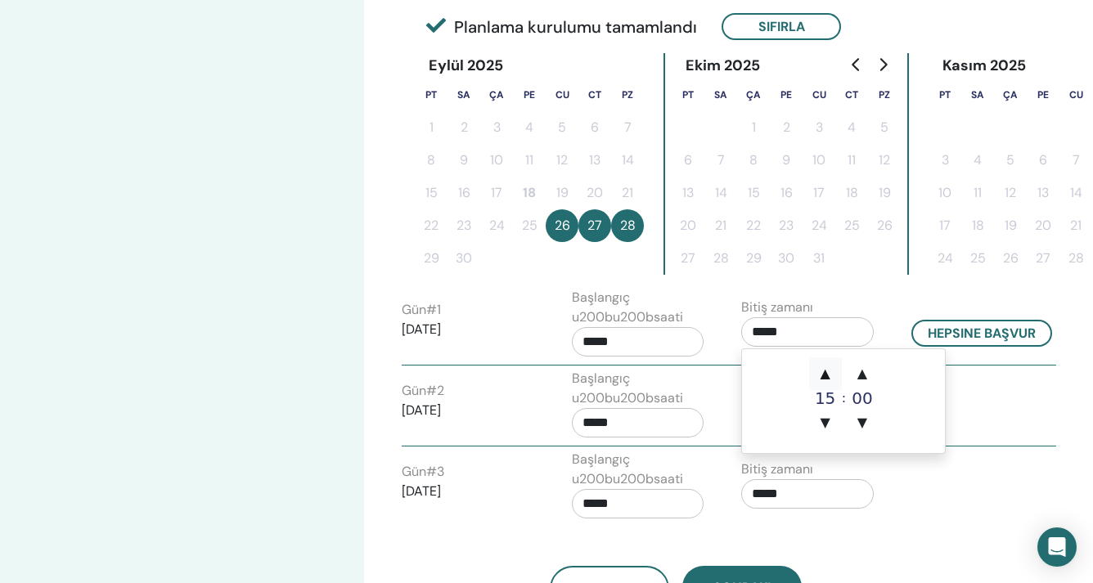
click at [813, 367] on span "▲" at bounding box center [825, 374] width 33 height 33
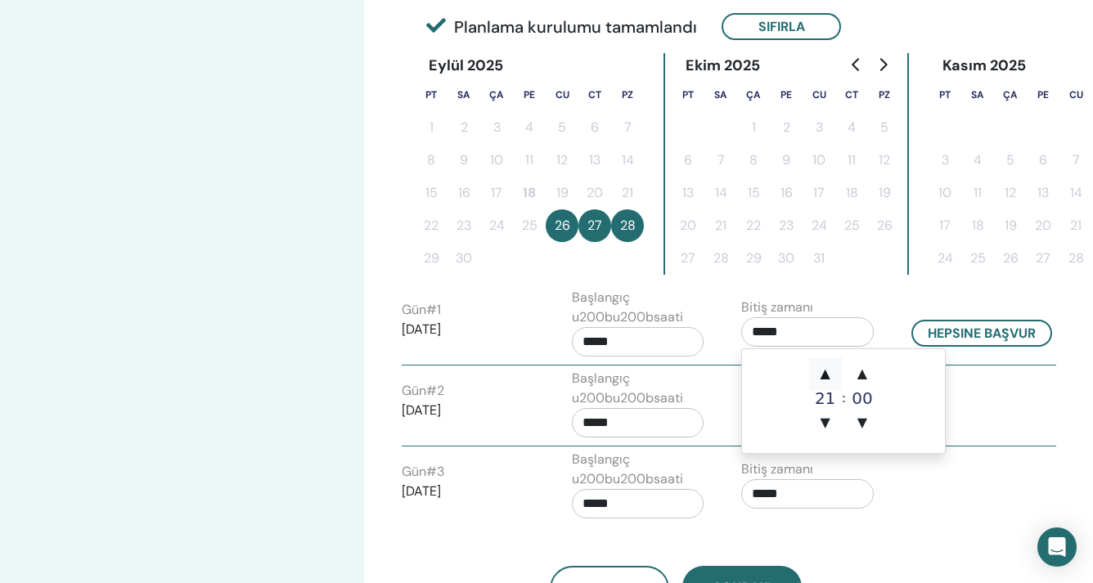
click at [813, 367] on span "▲" at bounding box center [825, 374] width 33 height 33
type input "*****"
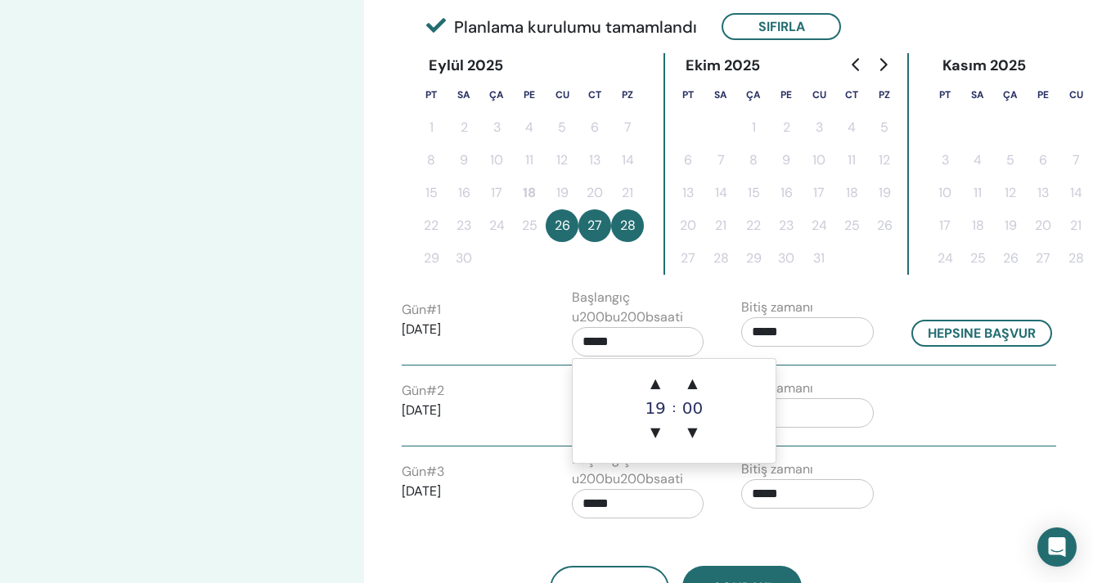
click at [638, 346] on input "*****" at bounding box center [638, 341] width 133 height 29
click at [656, 412] on div "19" at bounding box center [655, 408] width 33 height 16
click at [660, 385] on span "▲" at bounding box center [655, 383] width 33 height 33
click at [659, 447] on span "▼" at bounding box center [655, 433] width 33 height 33
type input "*****"
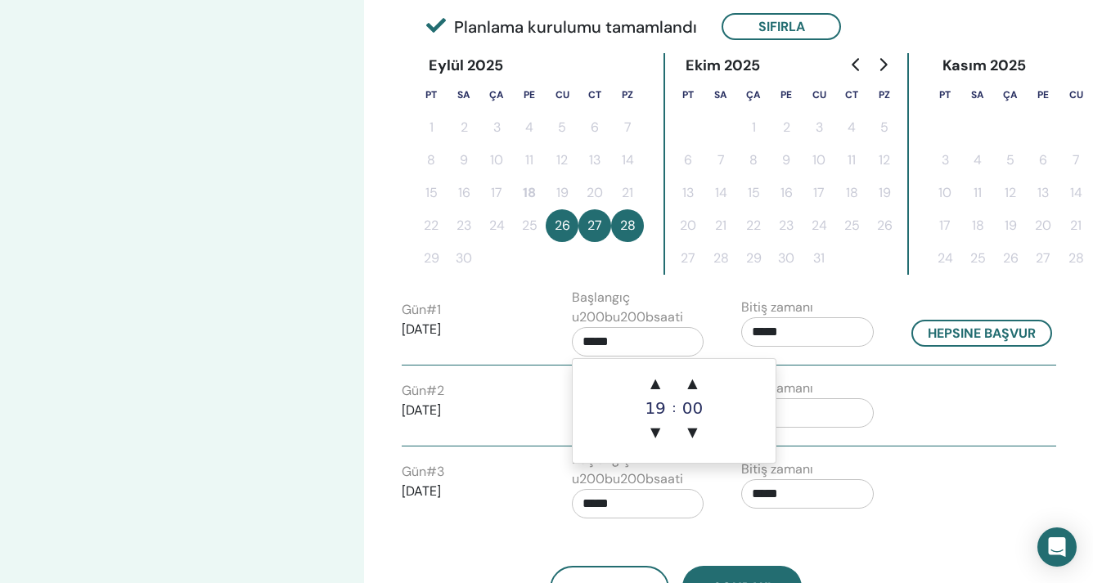
click at [966, 403] on div "Gün # 2 2025/09/27 Başlangıç u200bu200bsaati ***** Bitiş zamanı *****" at bounding box center [729, 407] width 679 height 77
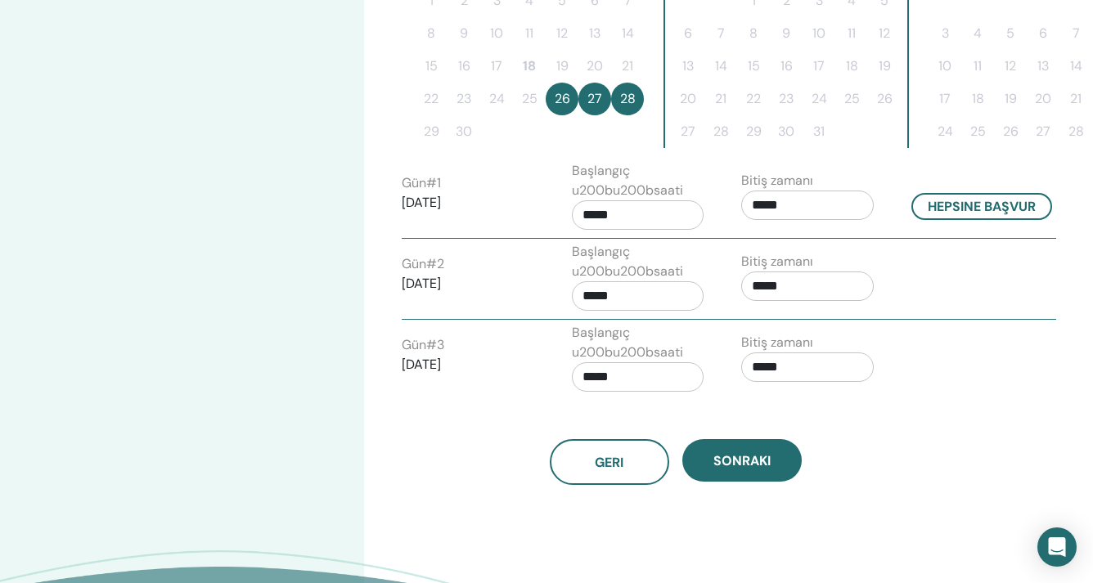
scroll to position [525, 0]
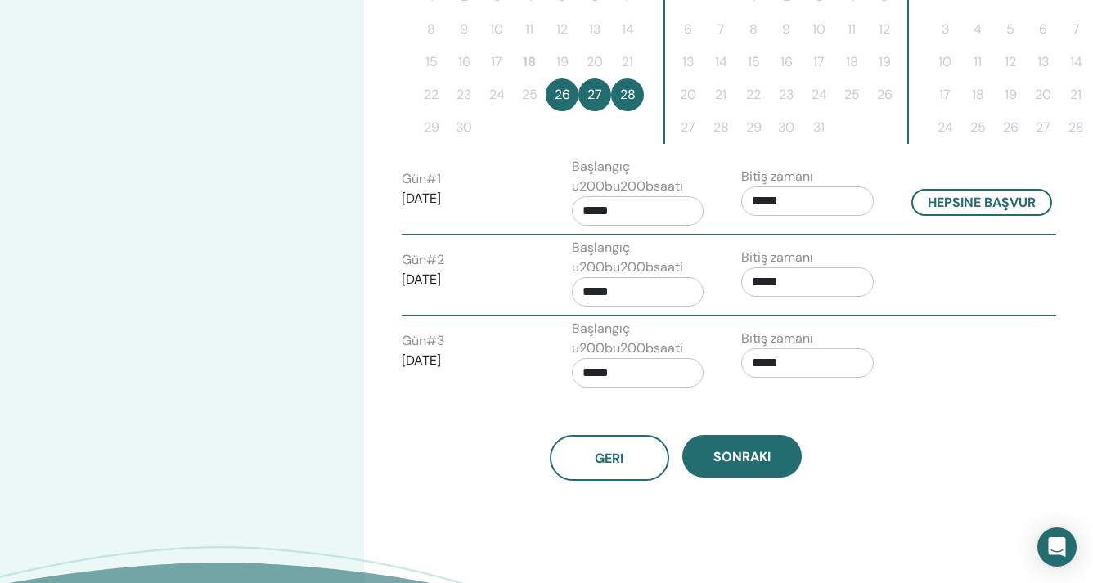
click at [646, 282] on input "*****" at bounding box center [638, 291] width 133 height 29
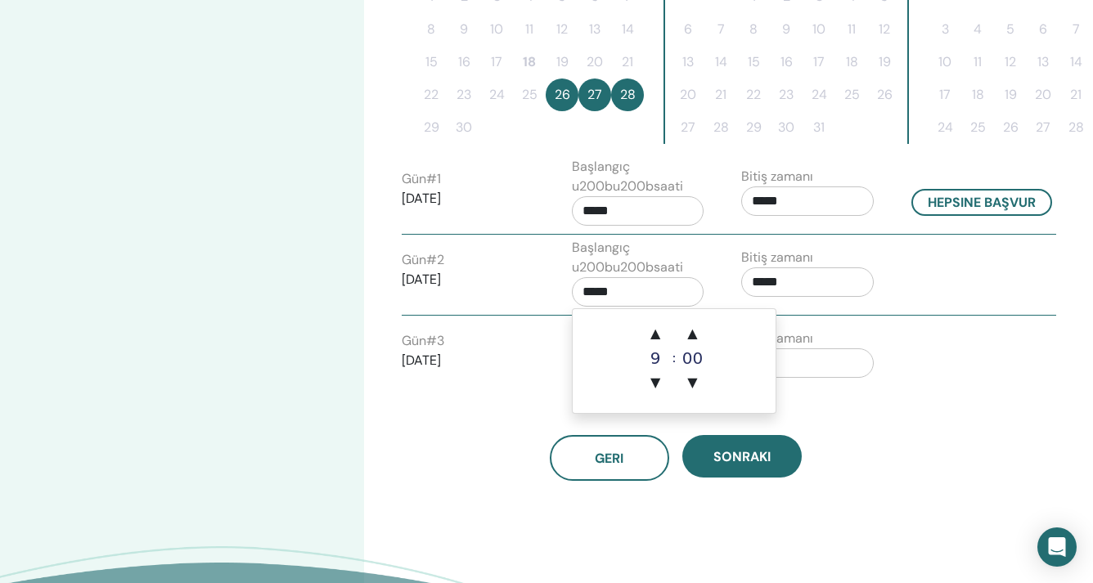
click at [858, 436] on div "Geri Sonraki" at bounding box center [676, 458] width 572 height 46
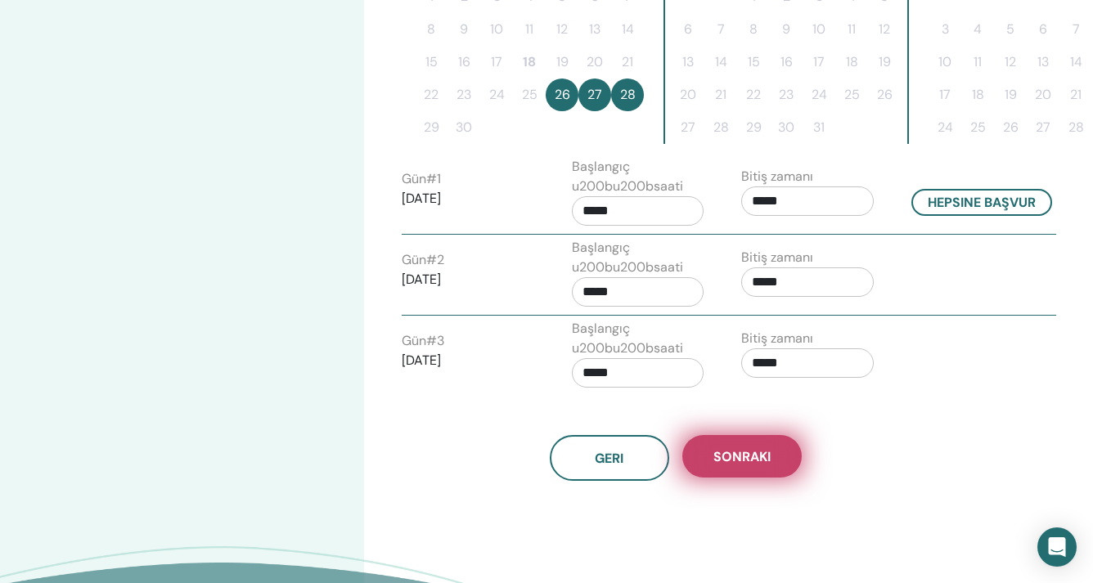
click at [759, 466] on button "Sonraki" at bounding box center [741, 456] width 119 height 43
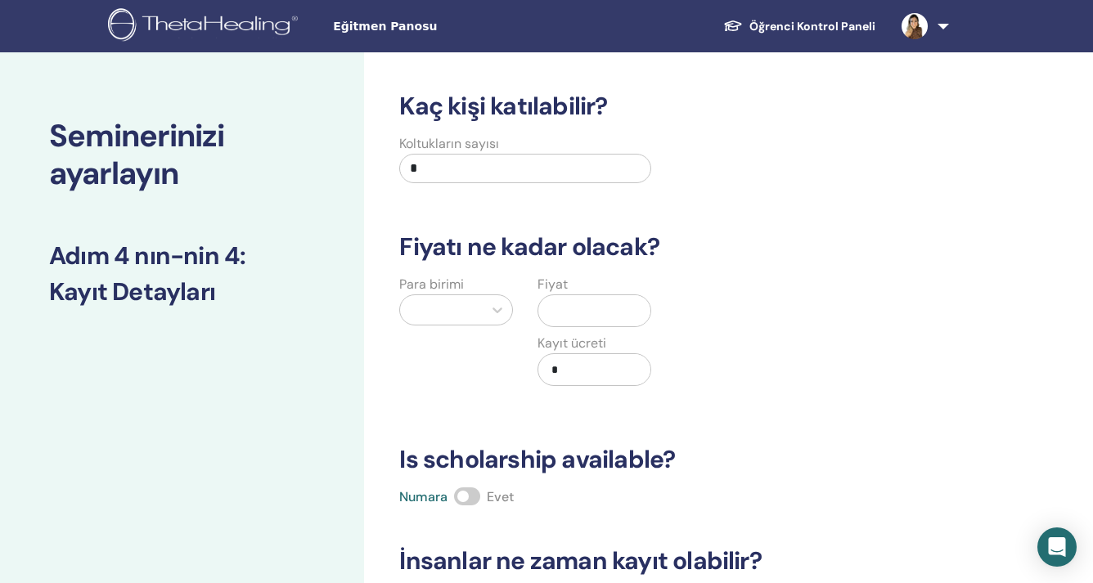
scroll to position [0, 0]
drag, startPoint x: 525, startPoint y: 172, endPoint x: 322, endPoint y: 171, distance: 202.9
click at [321, 172] on div "Seminerinizi ayarlayın Adım 4 nın-nin 4 : Kayıt Detayları Kaç kişi katılabilir?…" at bounding box center [546, 512] width 1093 height 921
type input "**"
click at [790, 258] on h3 "Fiyatı ne kadar olacak?" at bounding box center [676, 246] width 572 height 29
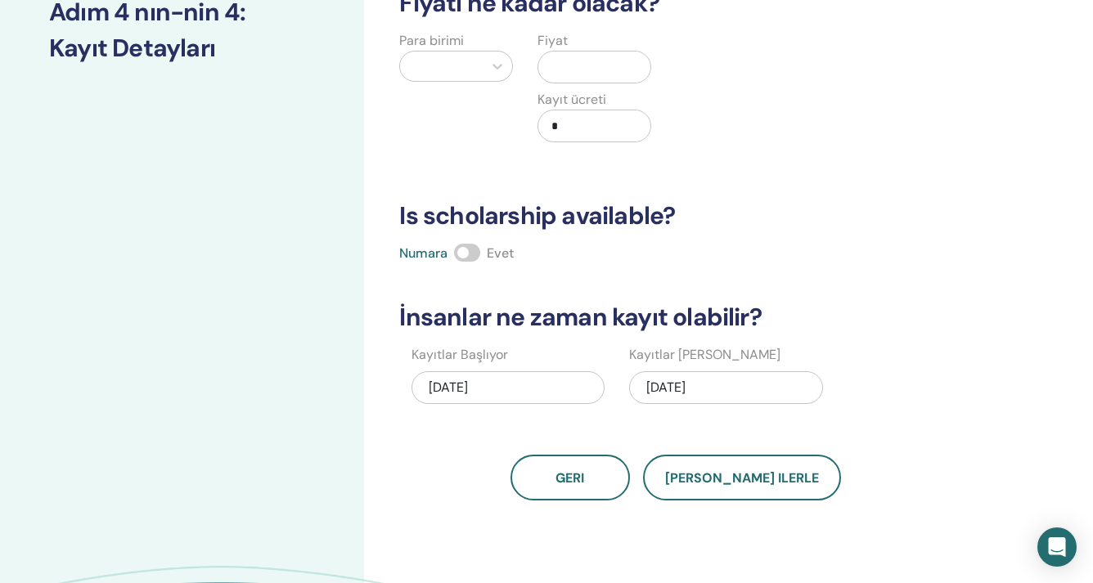
scroll to position [249, 0]
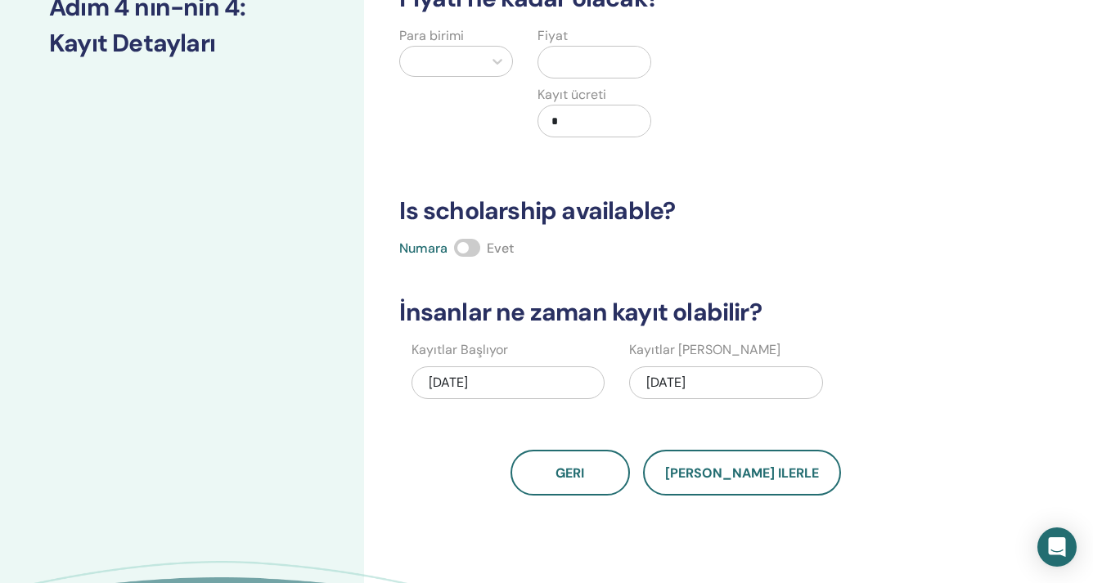
click at [582, 383] on div "09/18/2025" at bounding box center [508, 383] width 193 height 33
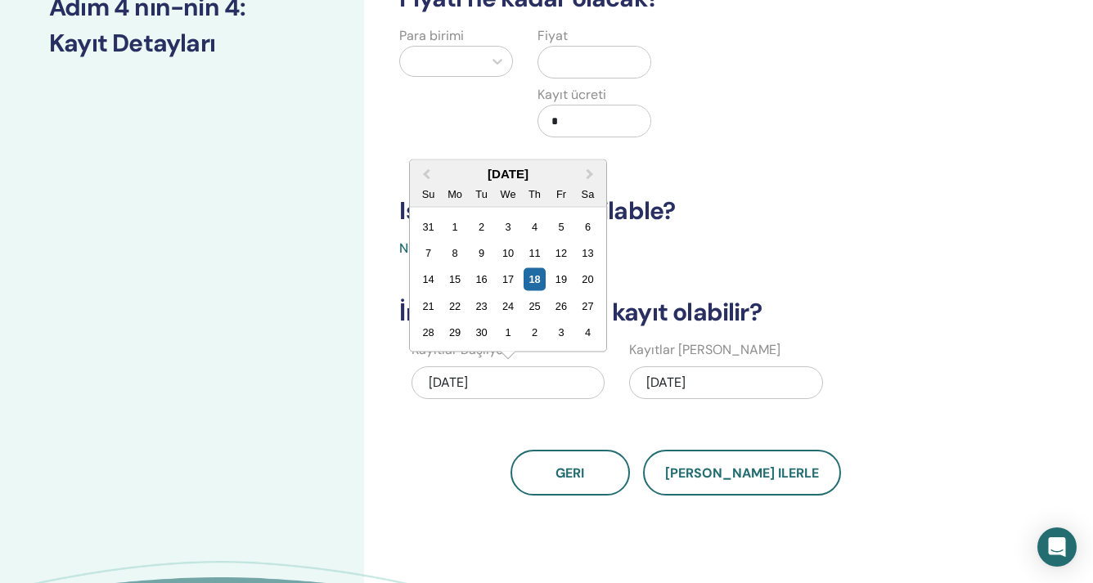
click at [543, 278] on div "18" at bounding box center [535, 279] width 22 height 22
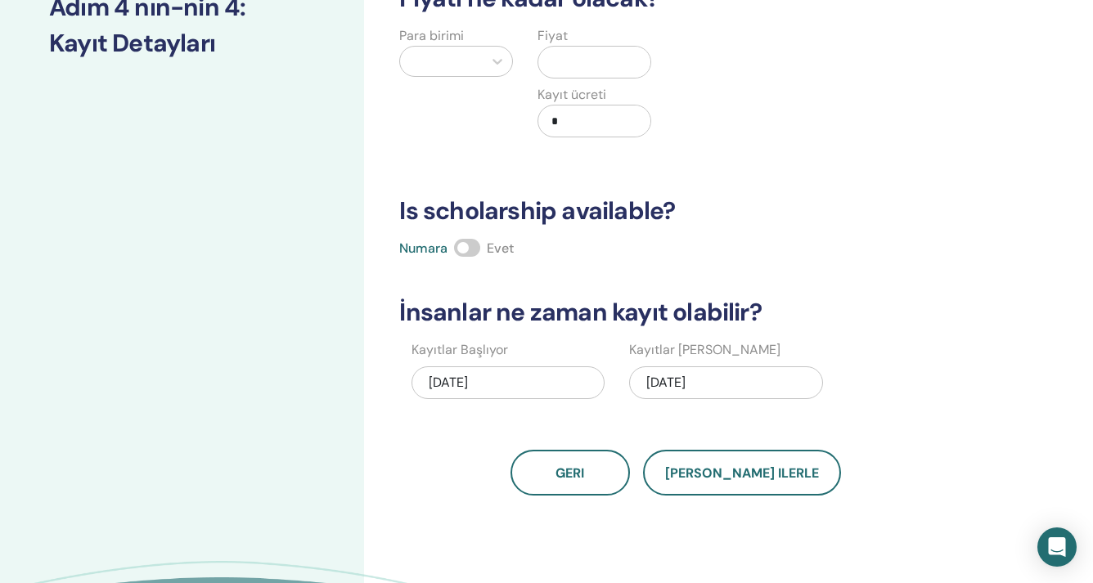
click at [723, 383] on div "09/28/2025" at bounding box center [725, 383] width 193 height 33
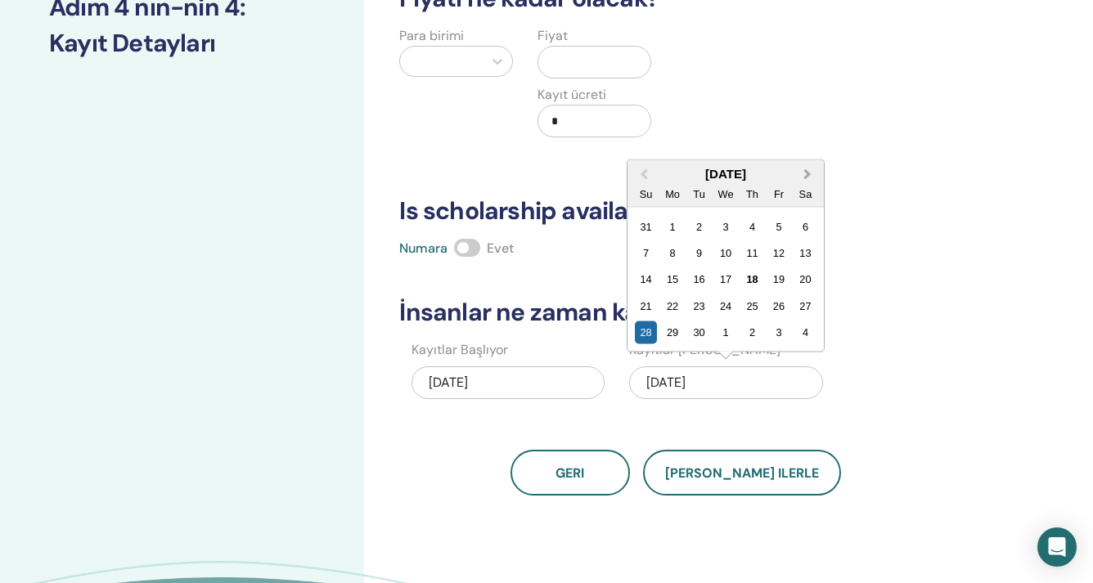
click at [815, 170] on button "Next Month" at bounding box center [809, 175] width 26 height 26
click at [786, 336] on div "31" at bounding box center [779, 333] width 22 height 22
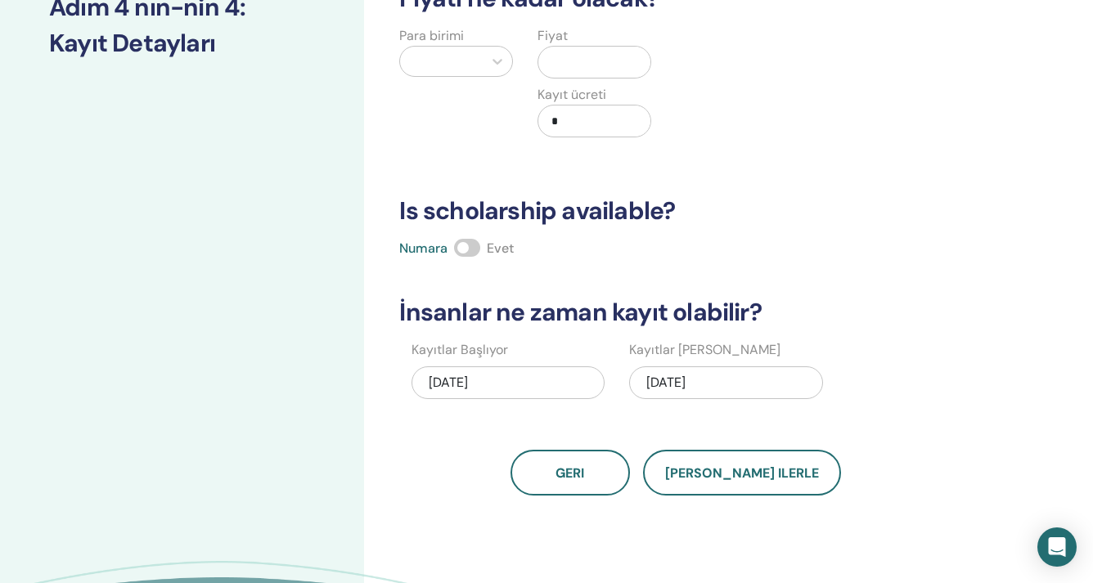
click at [871, 336] on div "Kaç kişi katılabilir? Koltukların sayısı ** Fiyatı ne kadar olacak? Para birimi…" at bounding box center [676, 169] width 572 height 653
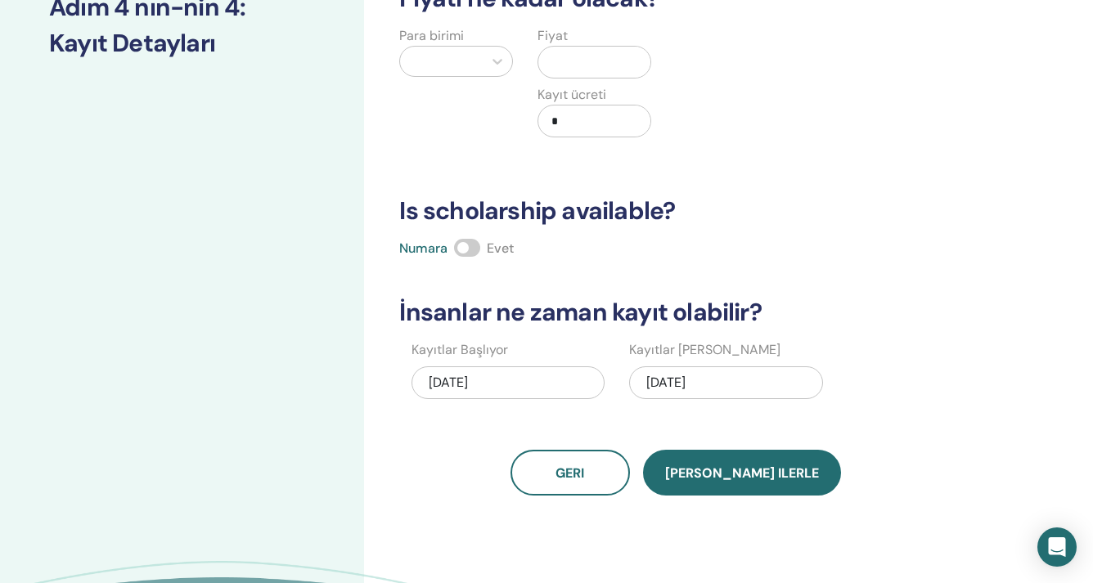
click at [749, 485] on button "Kaydet ilerle" at bounding box center [742, 473] width 198 height 46
click at [760, 482] on button "Kaydet ilerle" at bounding box center [742, 473] width 198 height 46
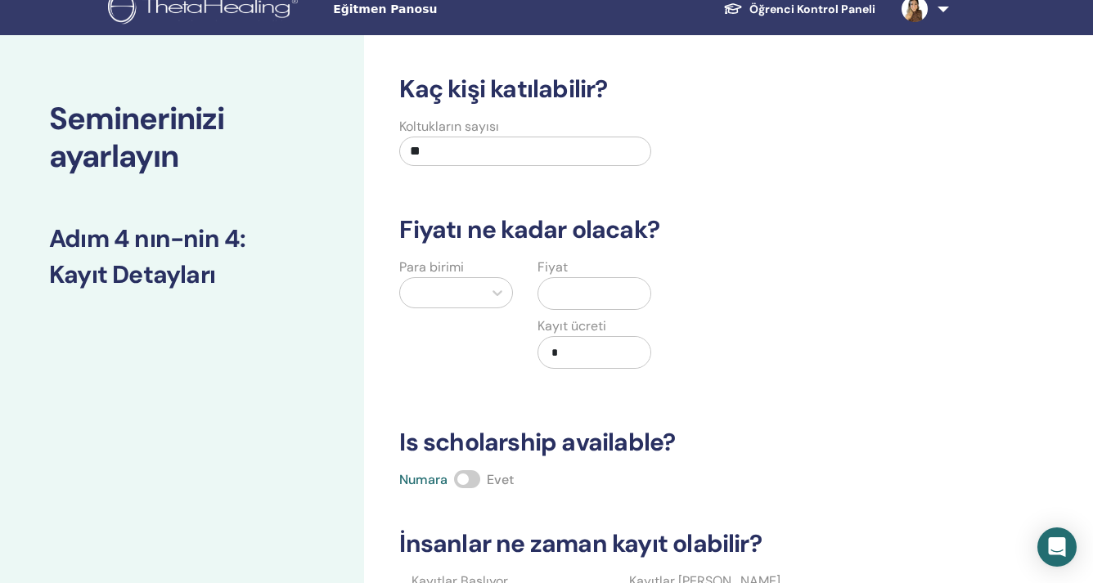
scroll to position [24, 0]
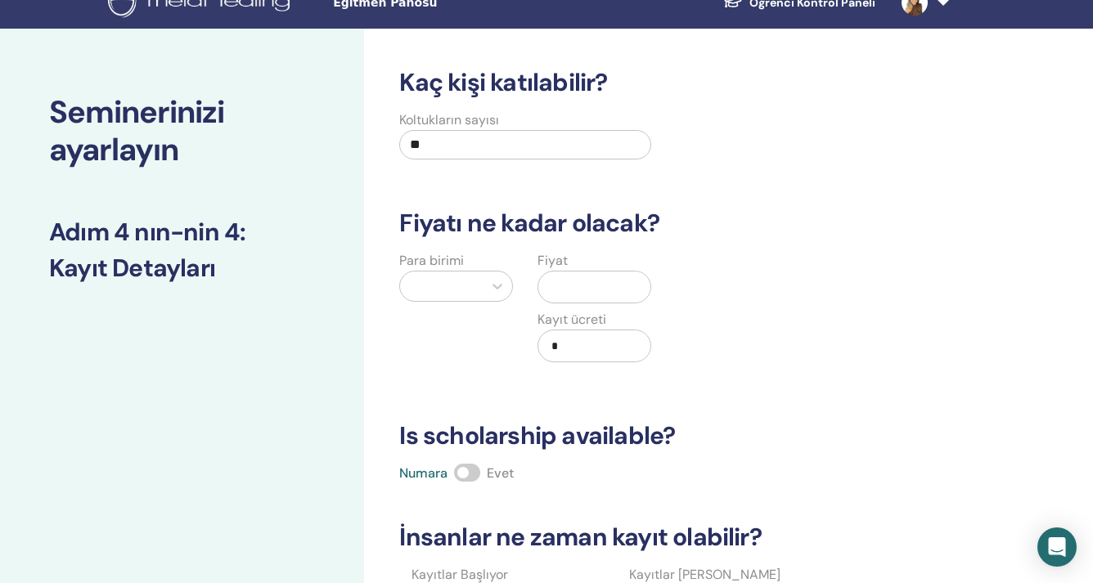
click at [575, 296] on input "text" at bounding box center [598, 287] width 106 height 31
click at [424, 285] on div at bounding box center [441, 286] width 66 height 23
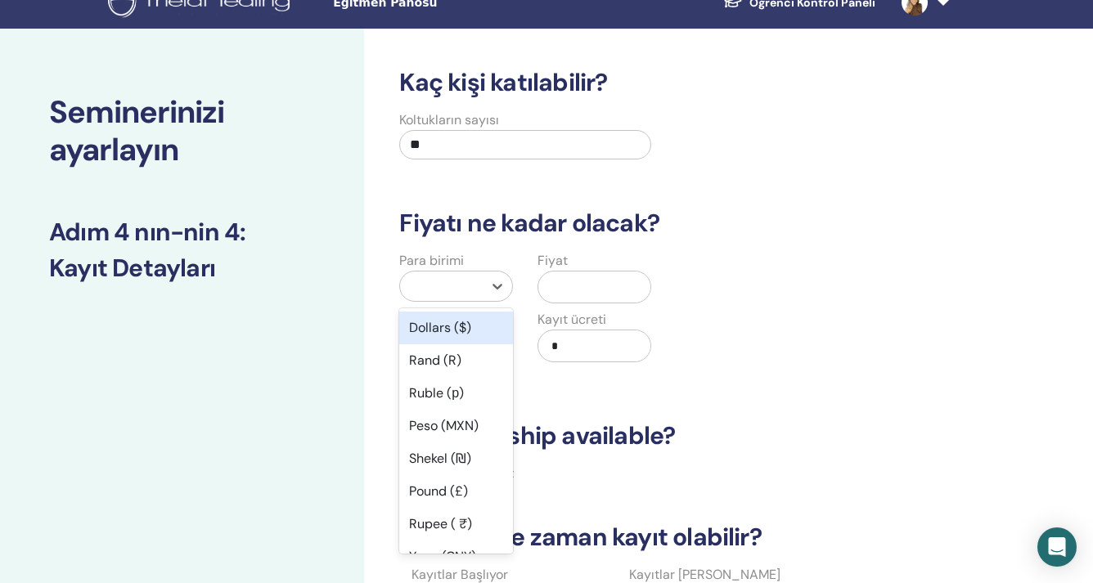
click at [460, 322] on div "Dollars ($)" at bounding box center [456, 328] width 114 height 33
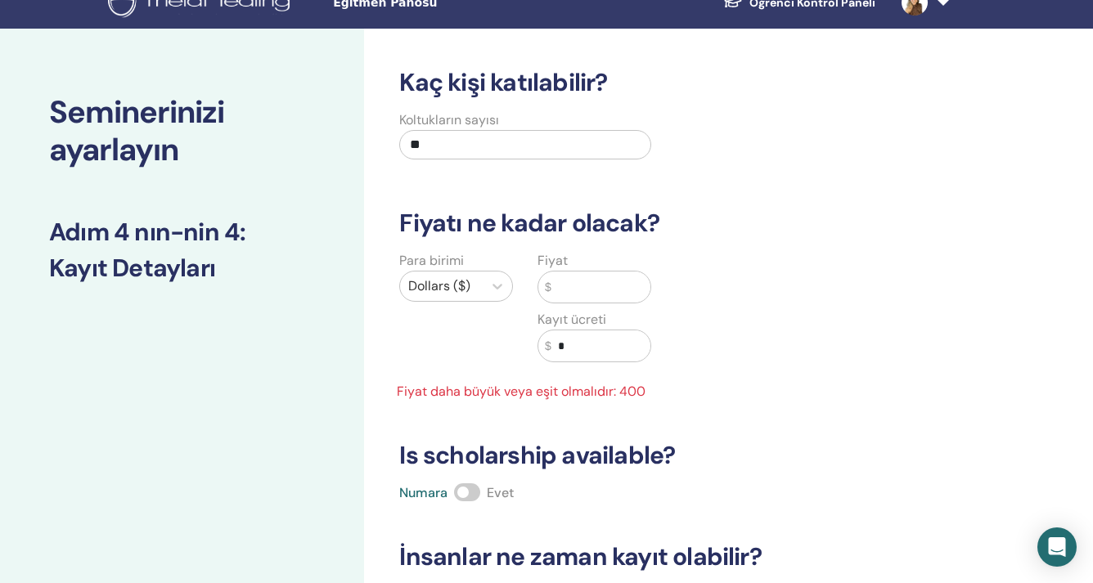
click at [587, 283] on input "text" at bounding box center [601, 287] width 99 height 31
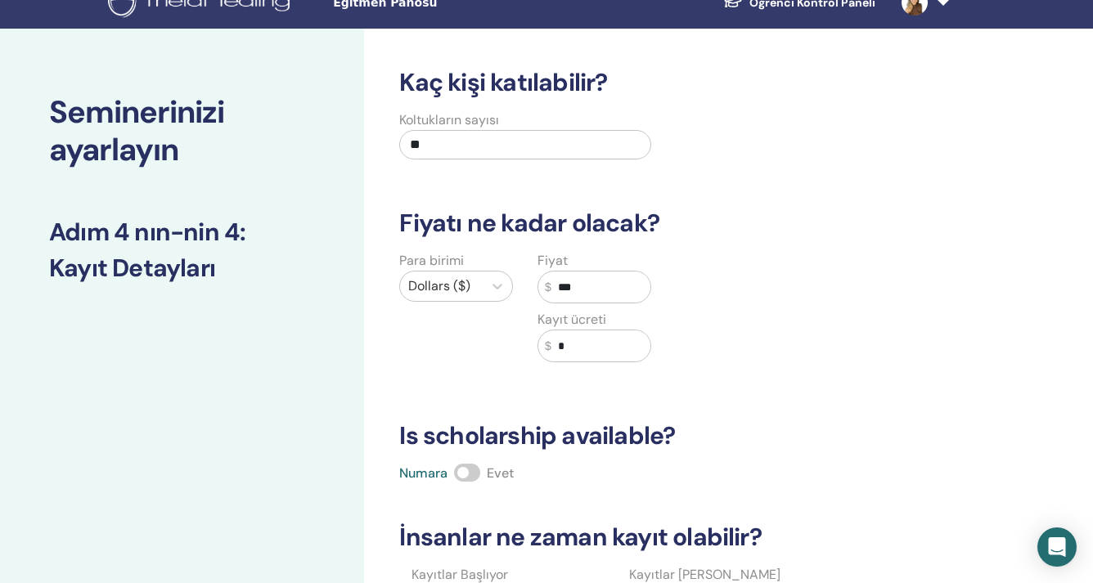
type input "***"
click at [890, 377] on div "Para birimi Dollars ($) Fiyat $ *** Kayıt ücreti $ *" at bounding box center [663, 316] width 572 height 131
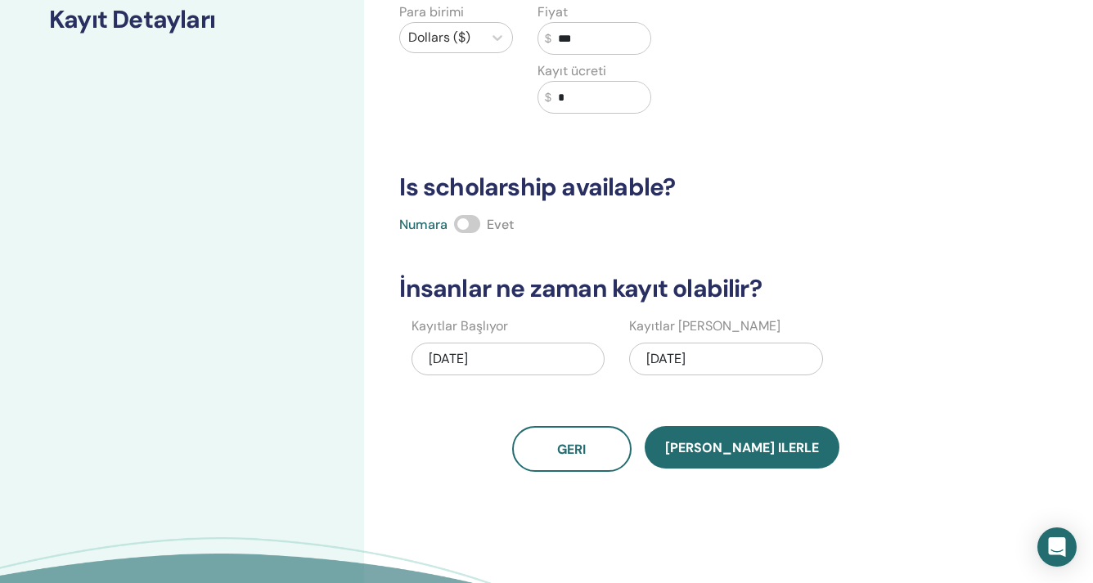
scroll to position [309, 0]
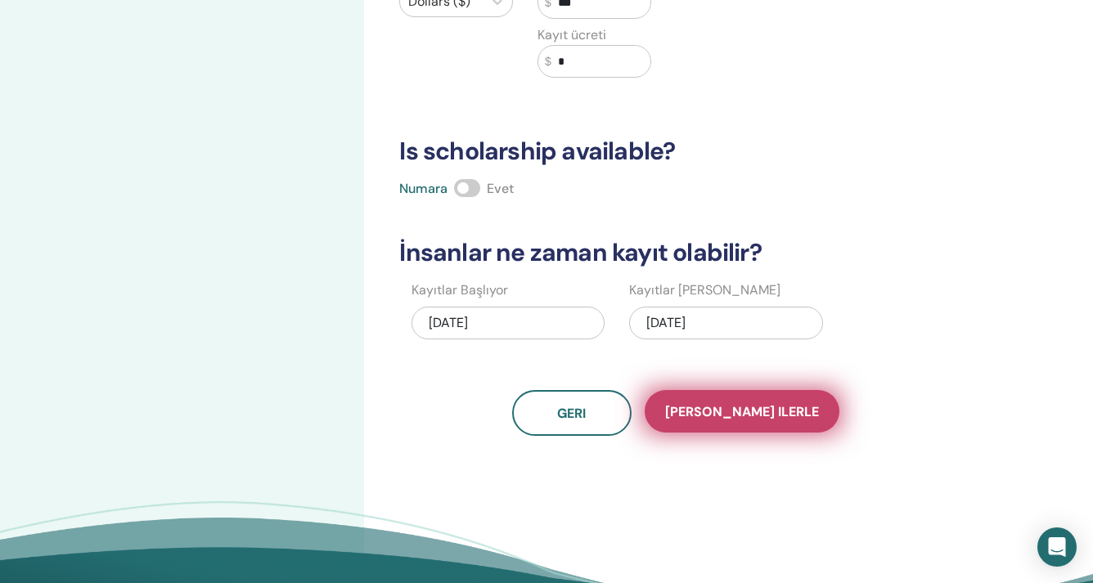
click at [768, 426] on button "Kaydet ilerle" at bounding box center [742, 411] width 195 height 43
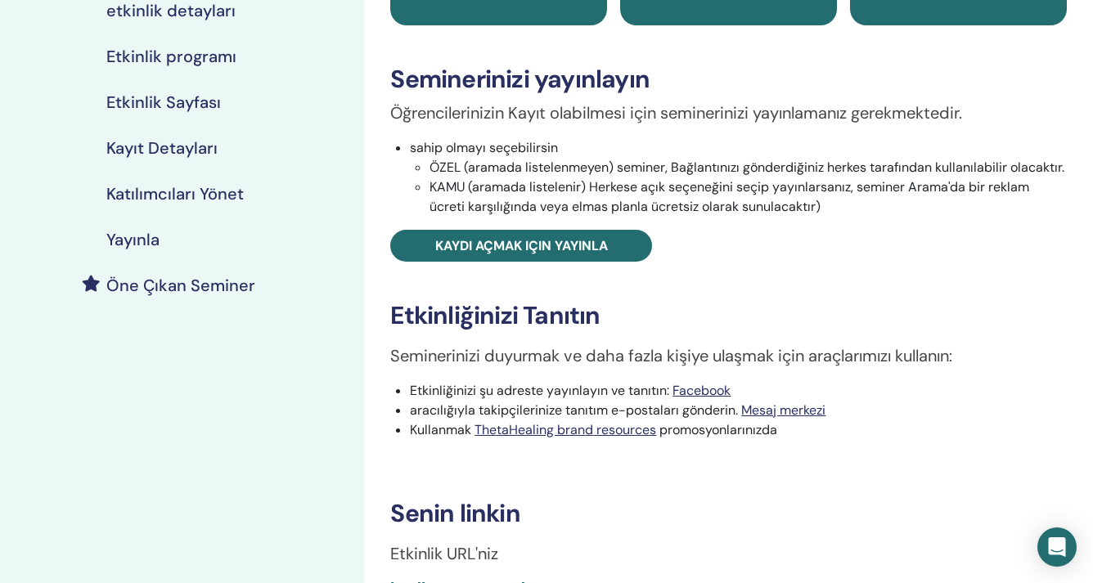
scroll to position [208, 0]
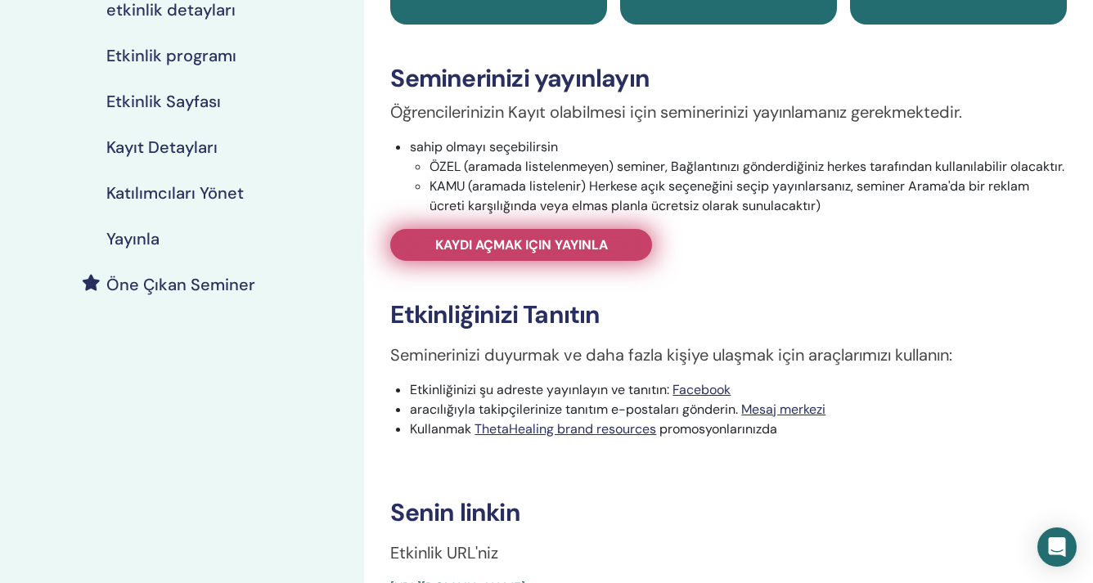
click at [580, 242] on span "Kaydı açmak için yayınla" at bounding box center [521, 244] width 173 height 17
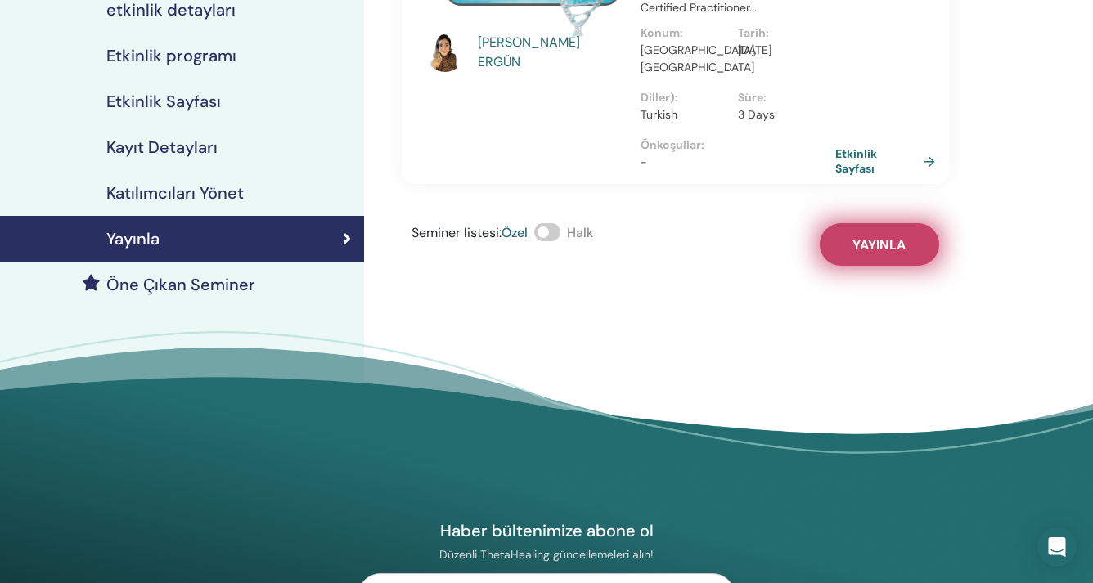
click at [867, 241] on span "Yayınla" at bounding box center [879, 244] width 53 height 17
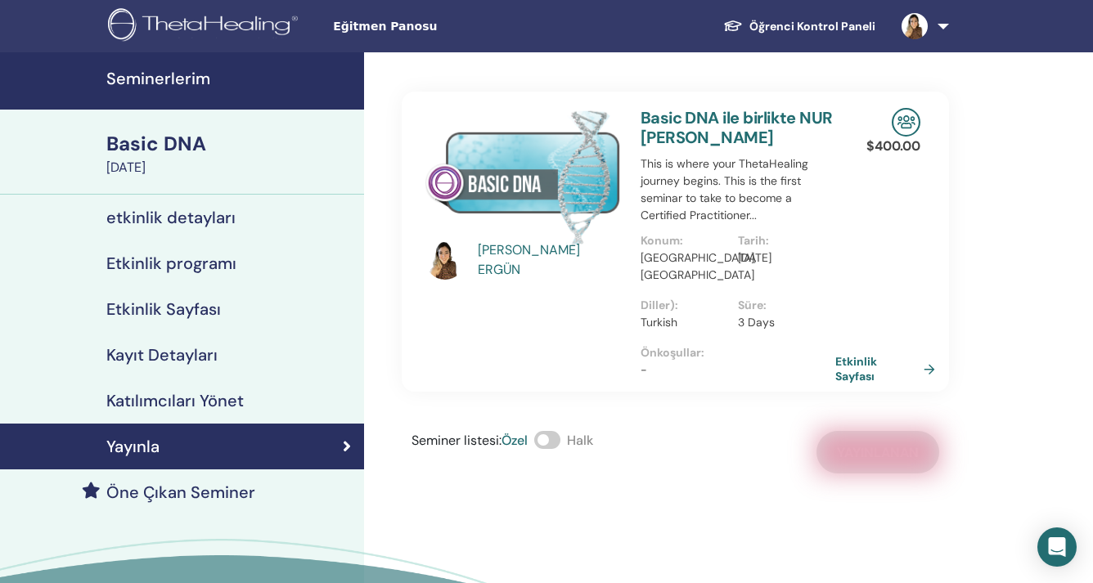
click at [178, 74] on h4 "Seminerlerim" at bounding box center [230, 79] width 248 height 20
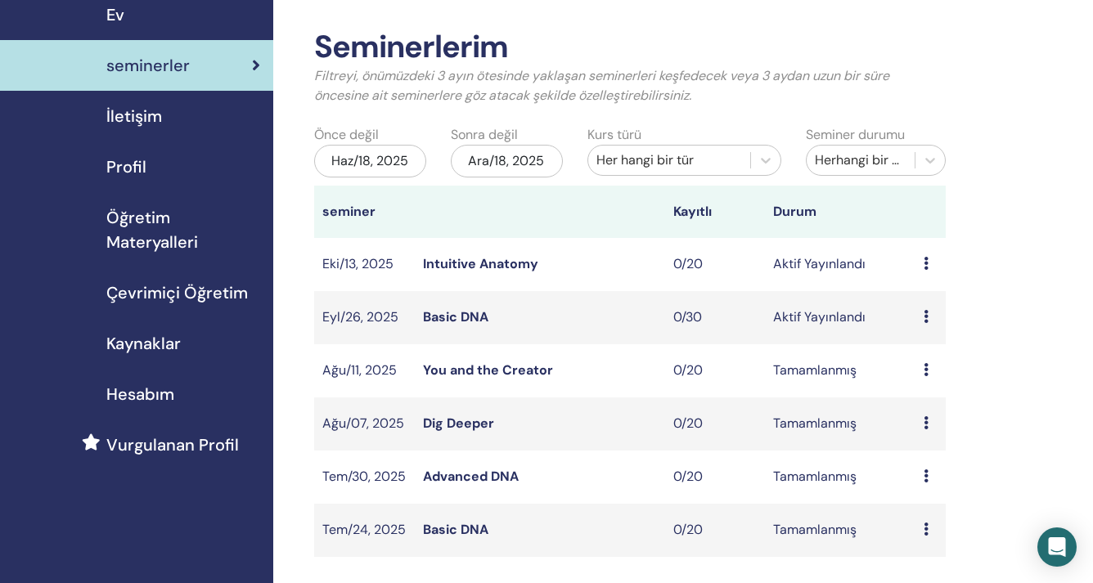
scroll to position [56, 0]
